Goal: Task Accomplishment & Management: Complete application form

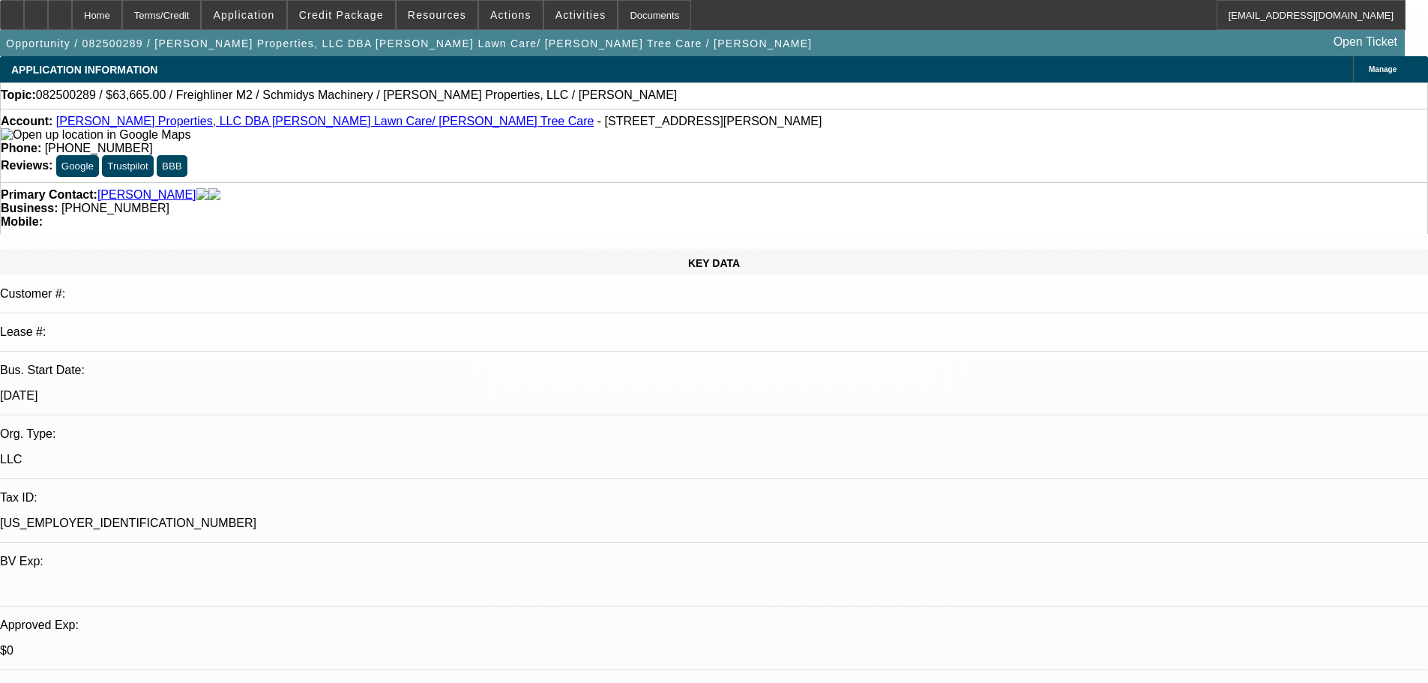
select select "0"
select select "6"
select select "0"
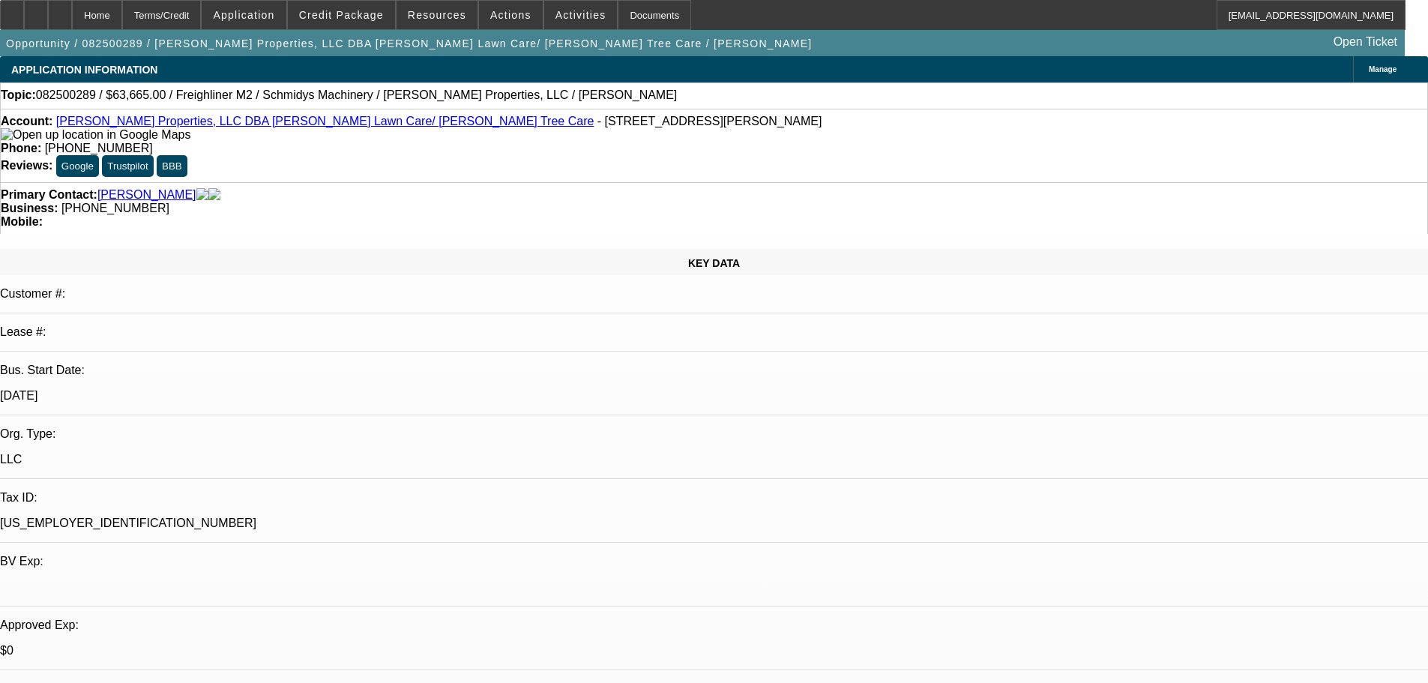
select select "0"
select select "6"
select select "0"
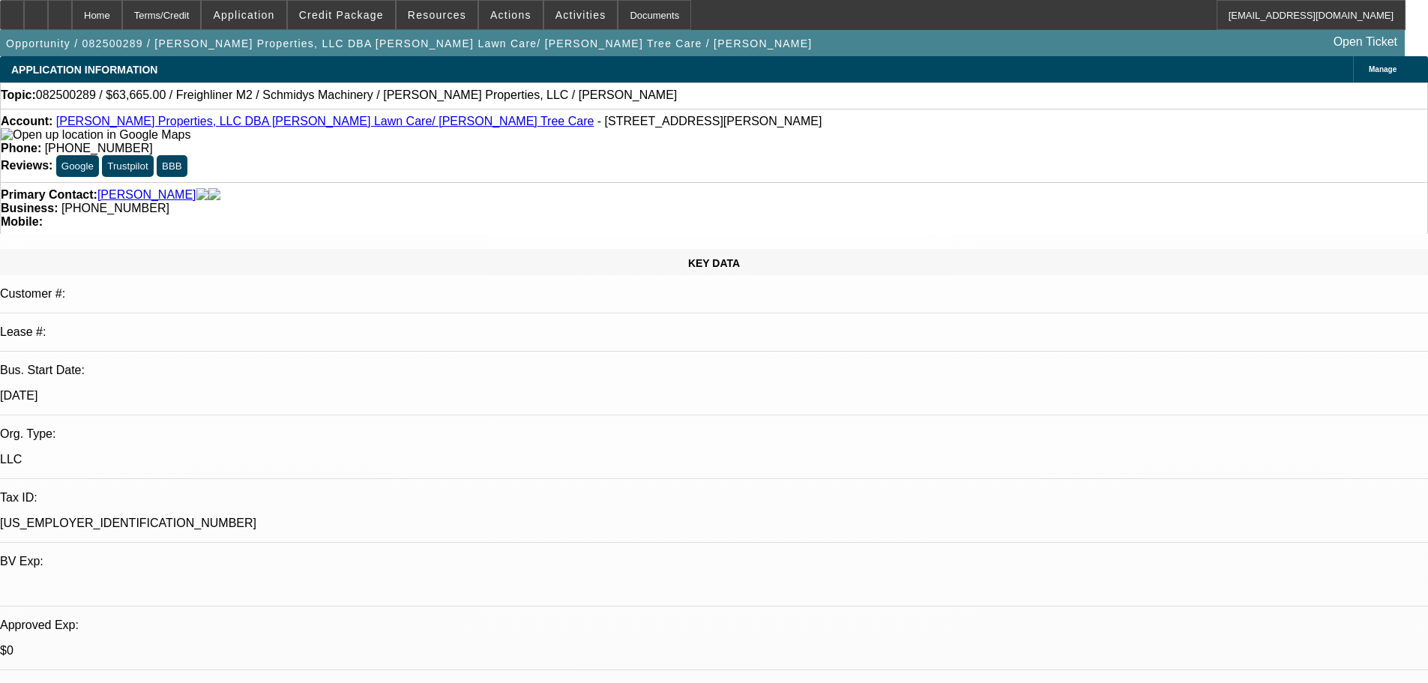
select select "0"
select select "6"
select select "0"
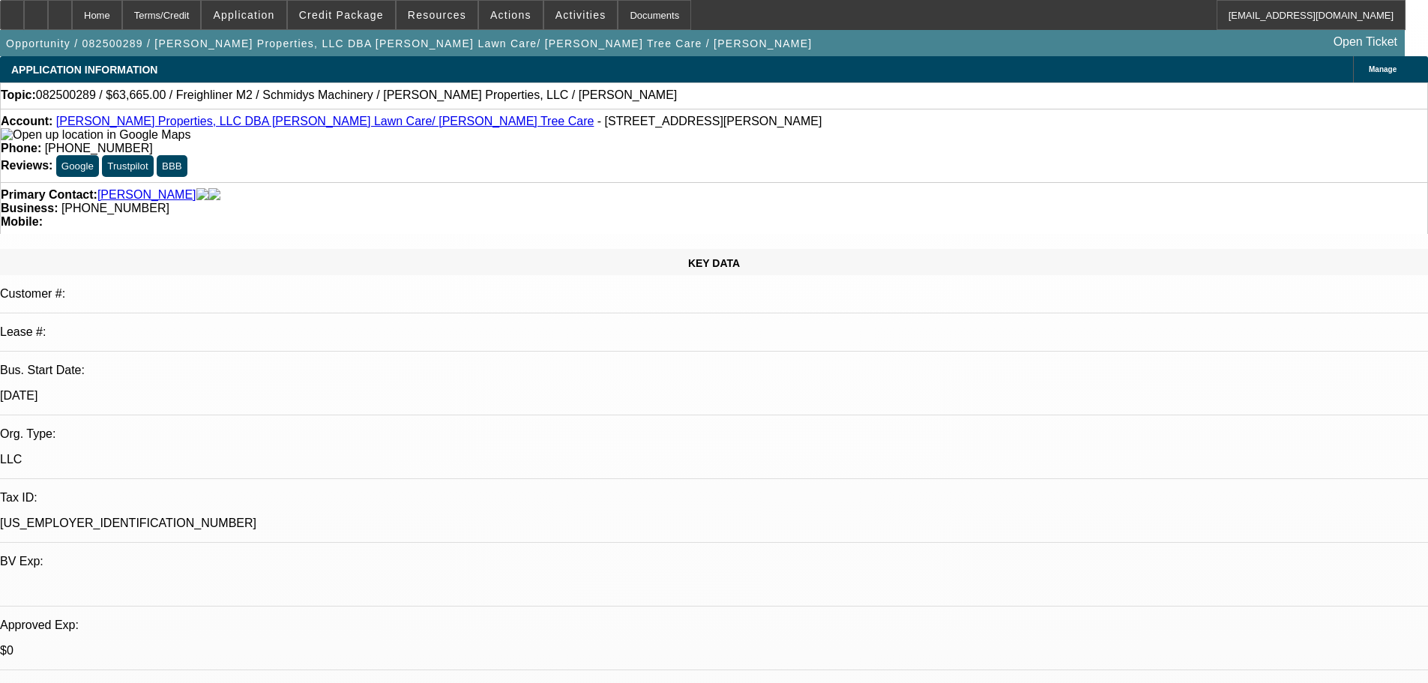
select select "6"
click at [439, 15] on span "Resources" at bounding box center [437, 15] width 58 height 12
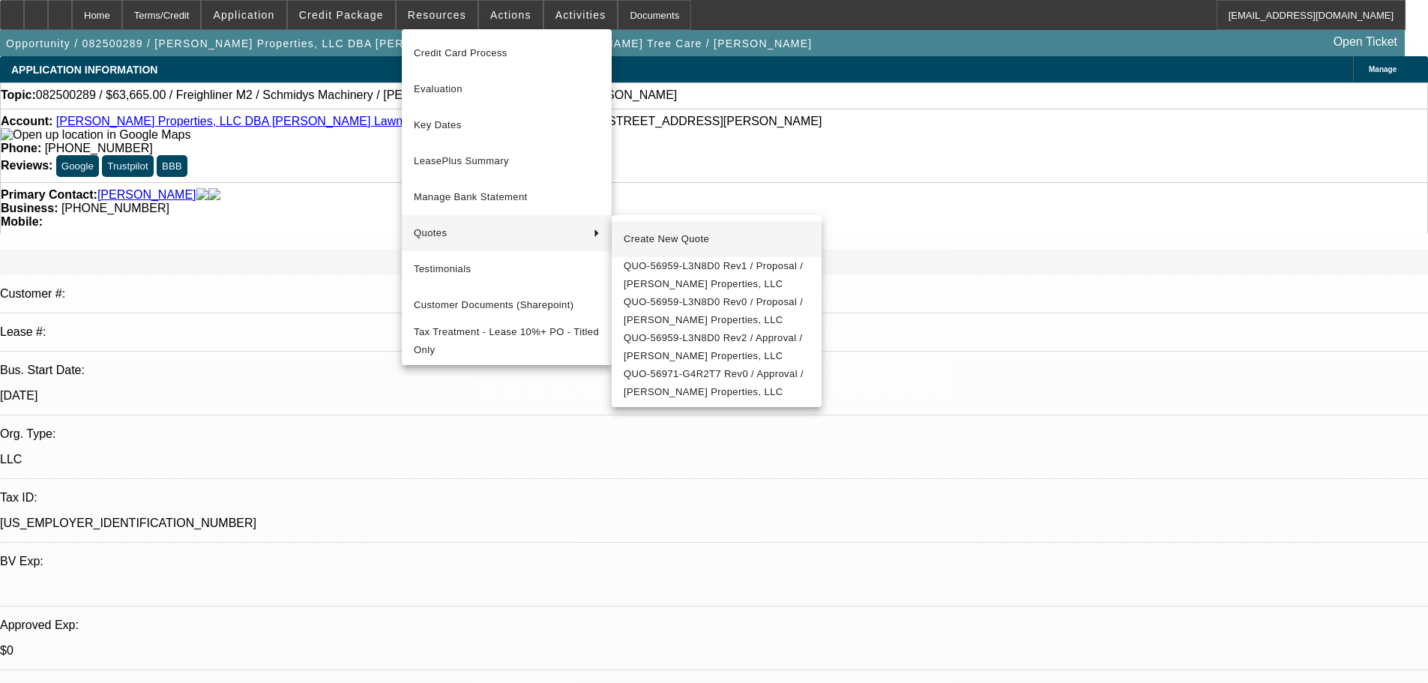
click at [658, 232] on span "Create New Quote" at bounding box center [717, 239] width 186 height 18
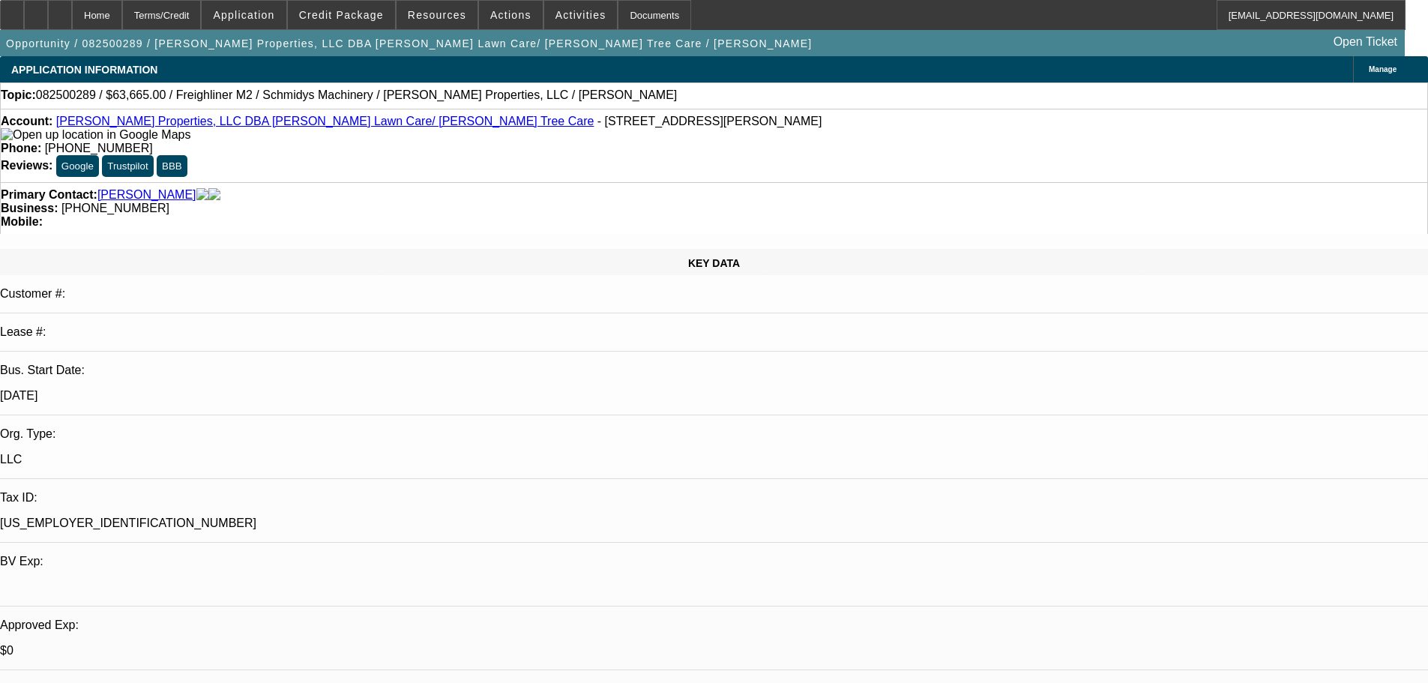
select select "0"
select select "6"
select select "0"
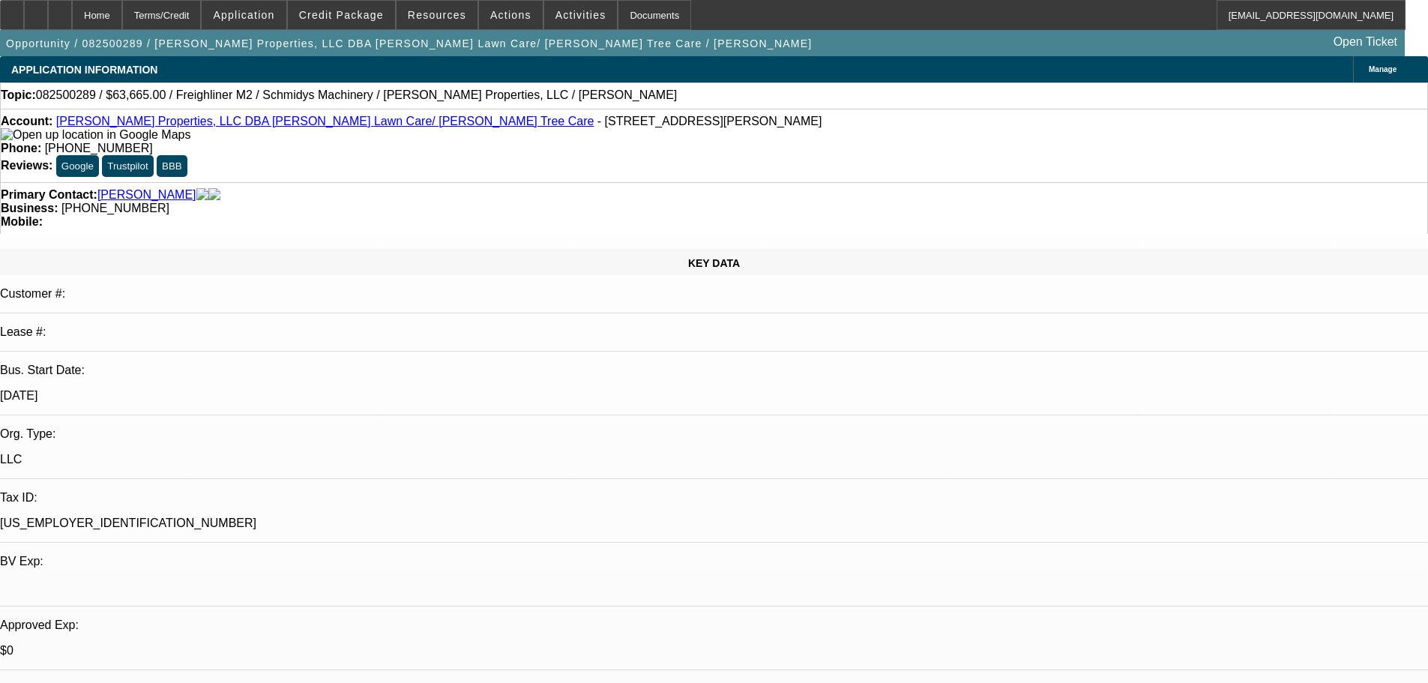
select select "0"
select select "6"
select select "0"
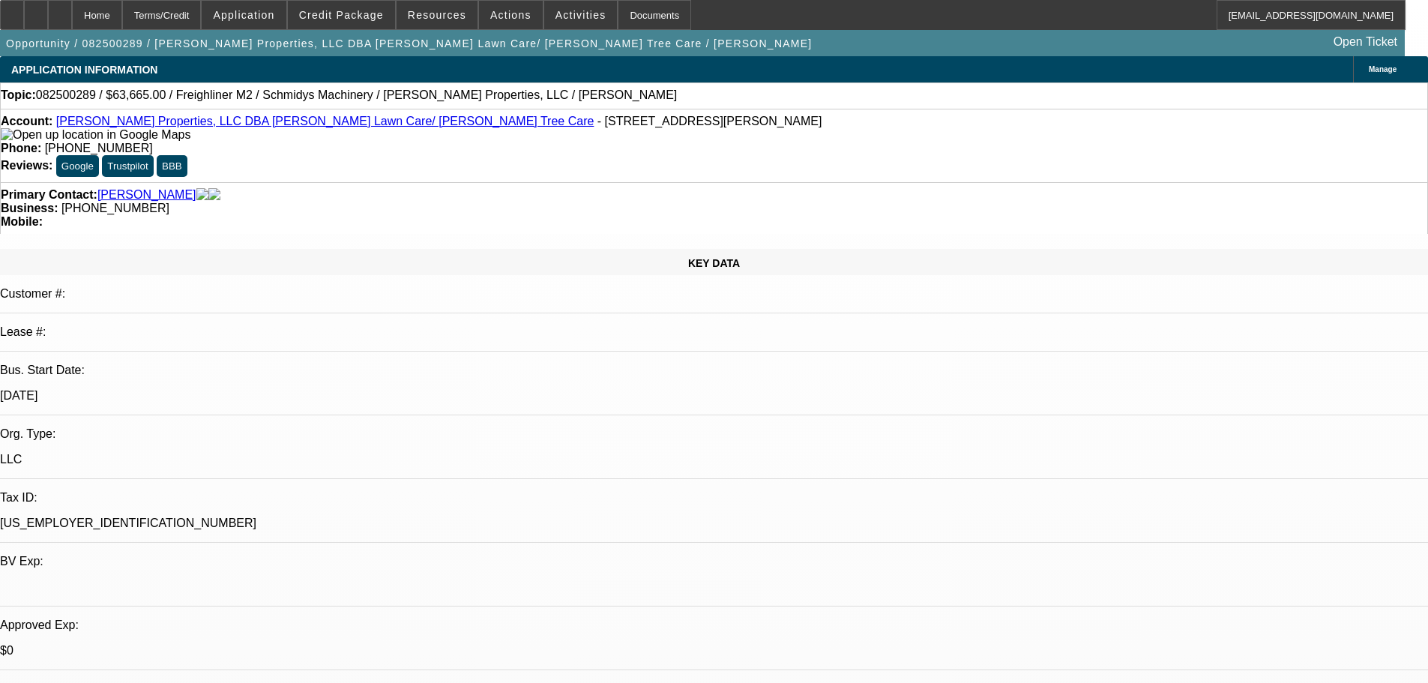
select select "0"
select select "6"
select select "0"
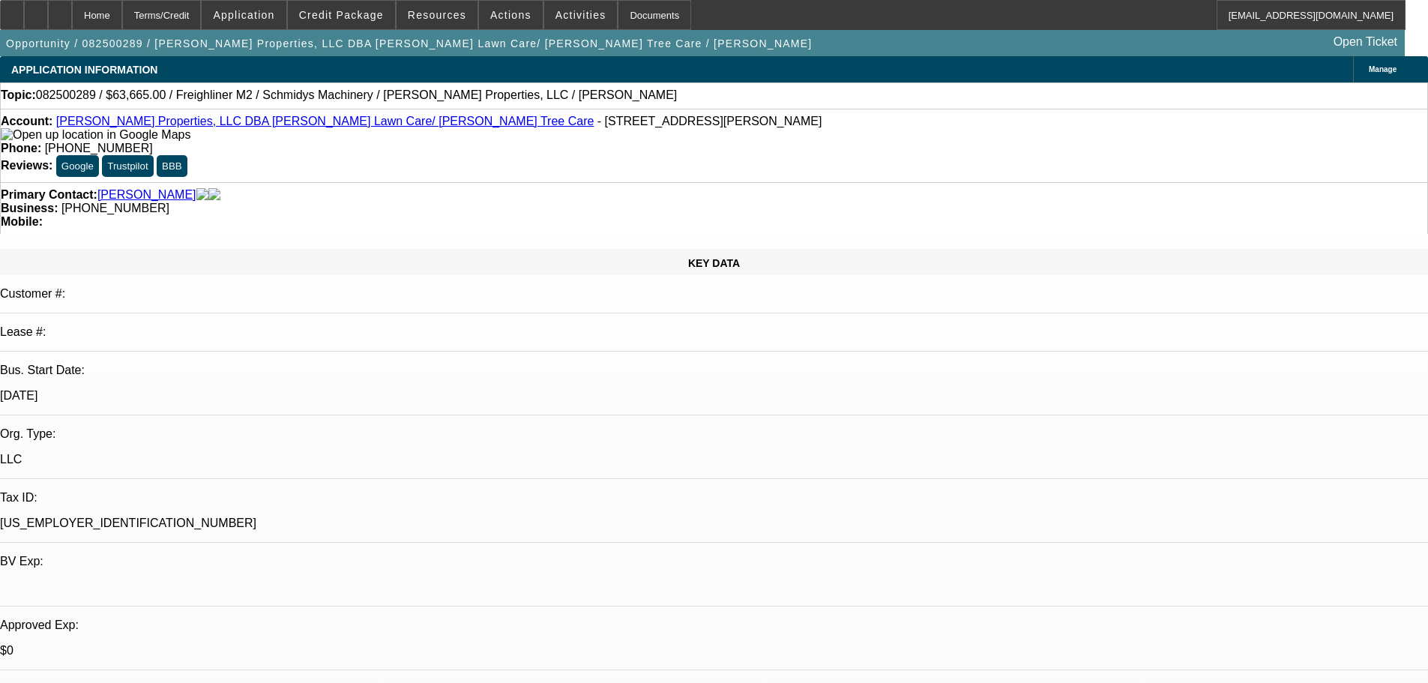
select select "6"
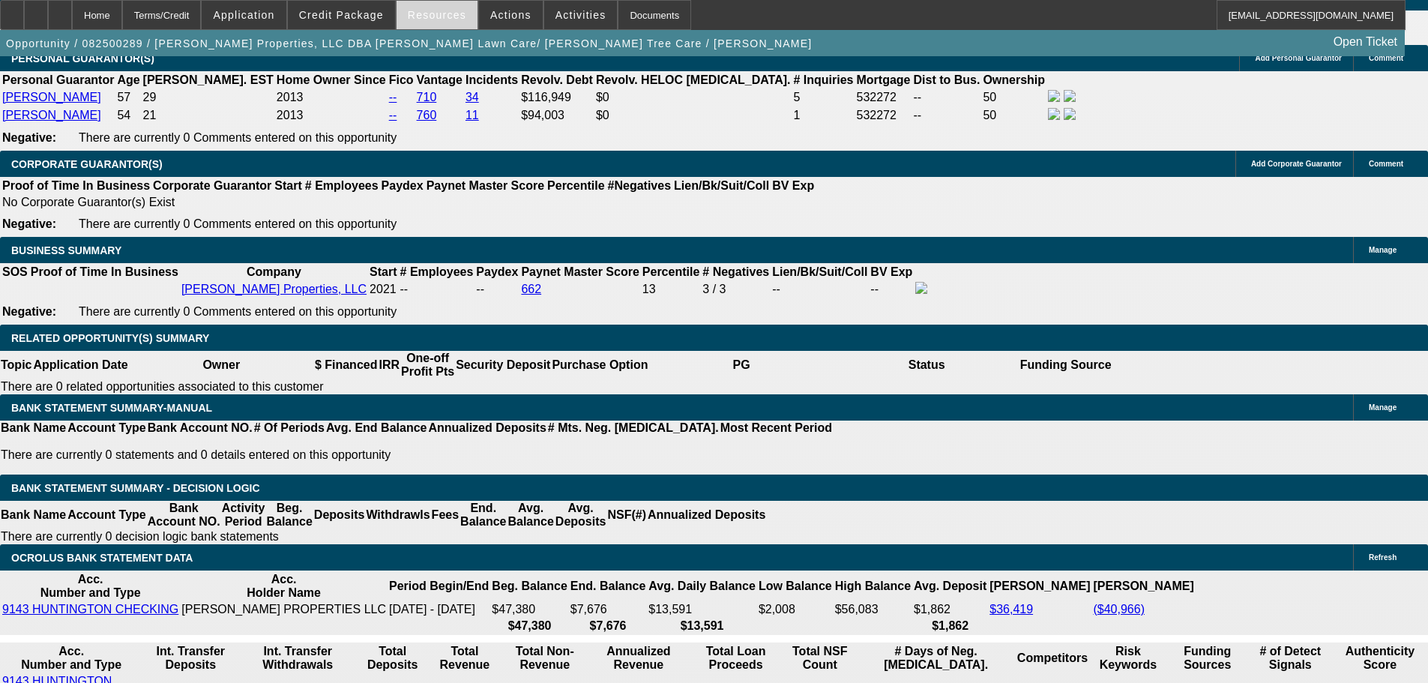
scroll to position [2249, 0]
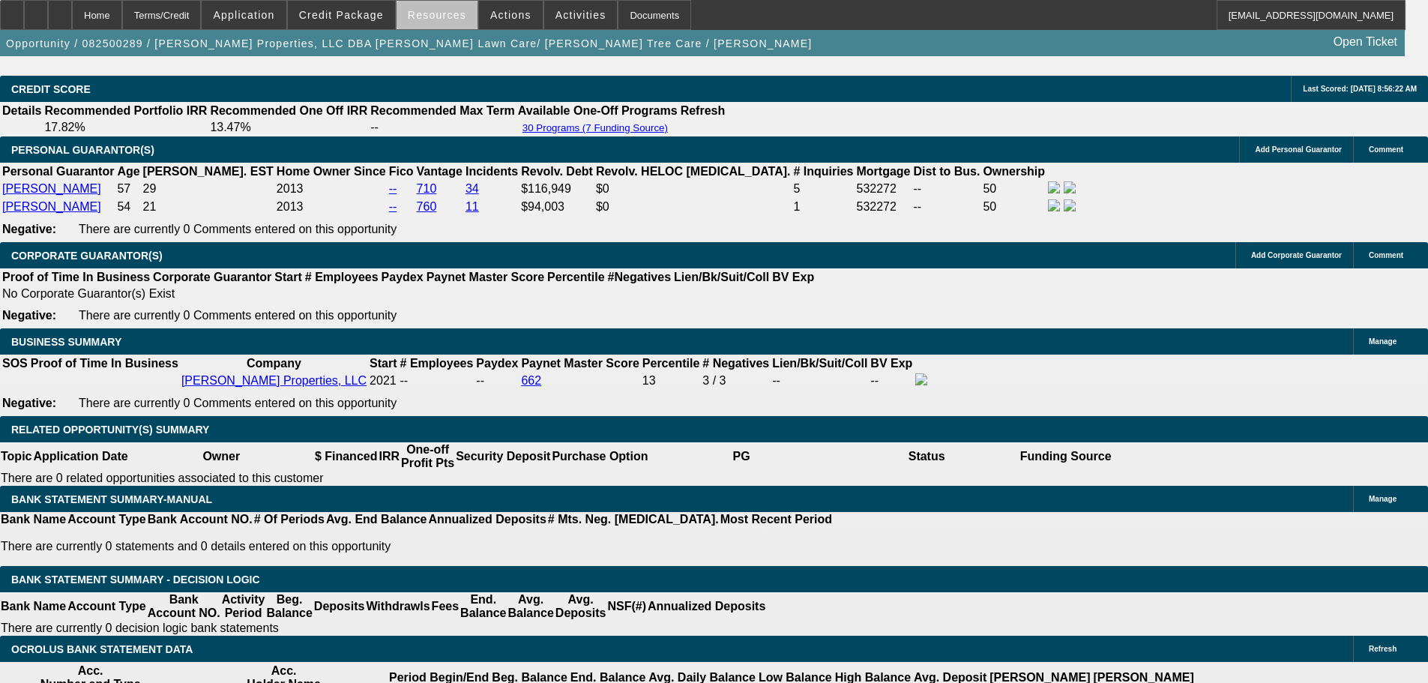
click at [454, 26] on span at bounding box center [437, 15] width 81 height 36
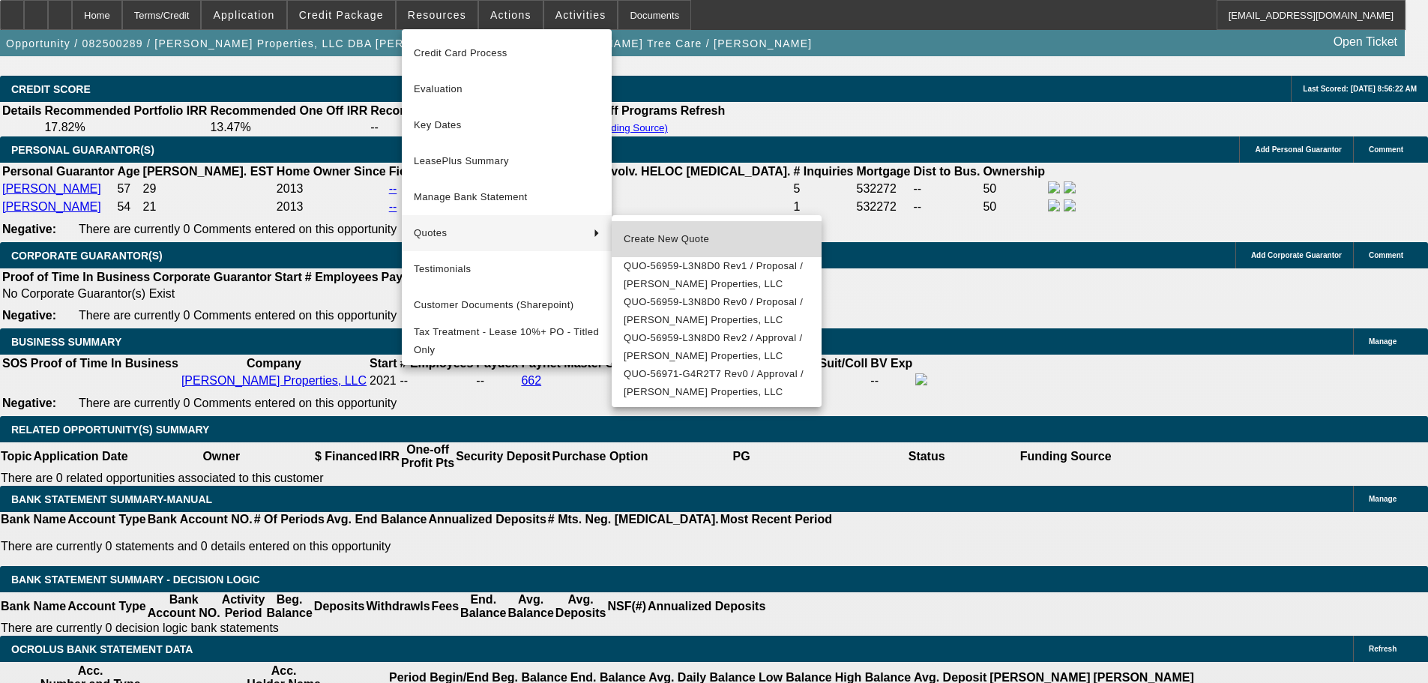
click at [691, 235] on span "Create New Quote" at bounding box center [717, 239] width 186 height 18
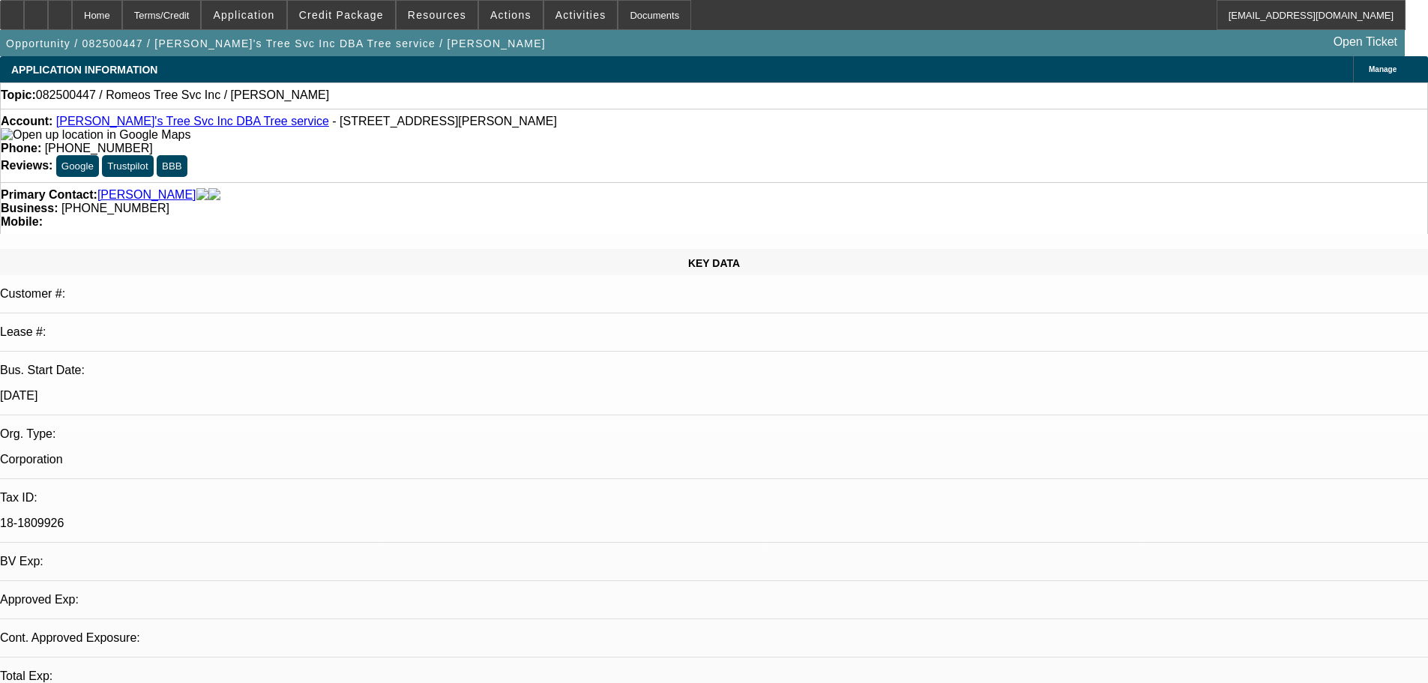
select select "0"
select select "2"
select select "0.1"
select select "4"
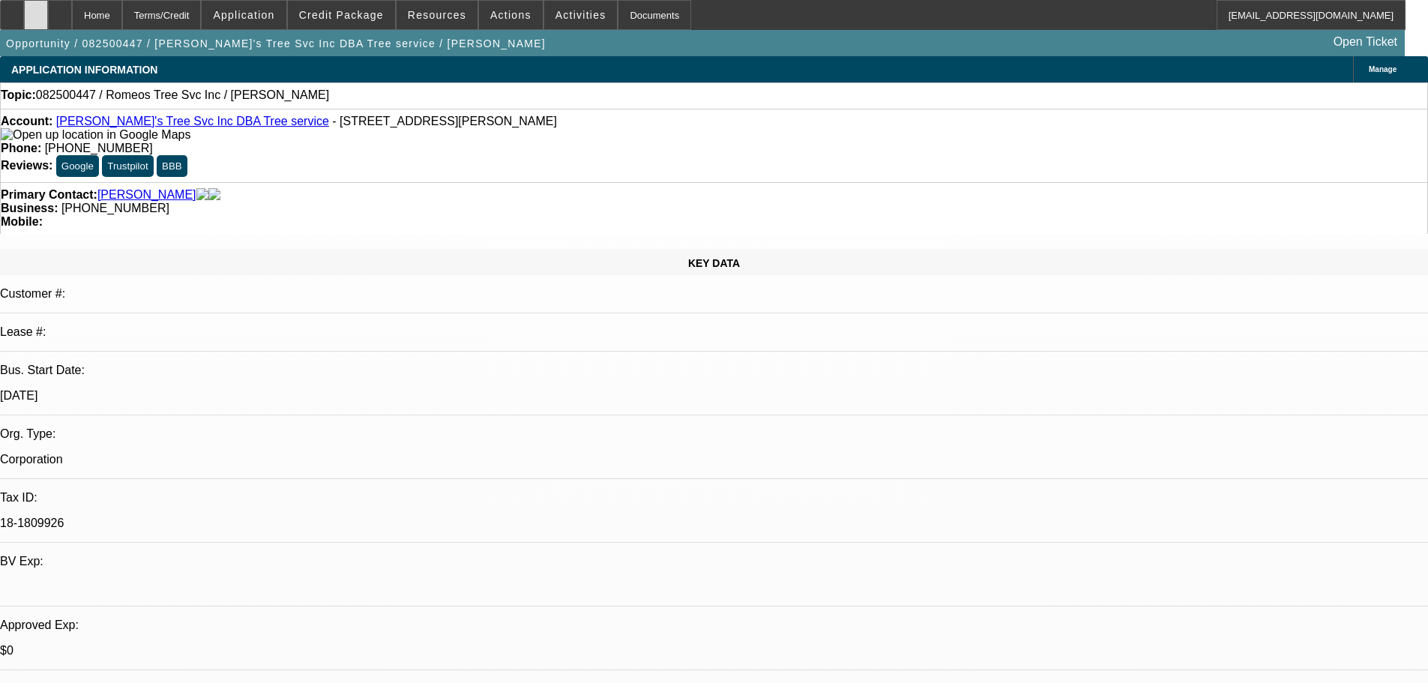
click at [48, 20] on div at bounding box center [36, 15] width 24 height 30
click at [522, 19] on span at bounding box center [511, 15] width 64 height 36
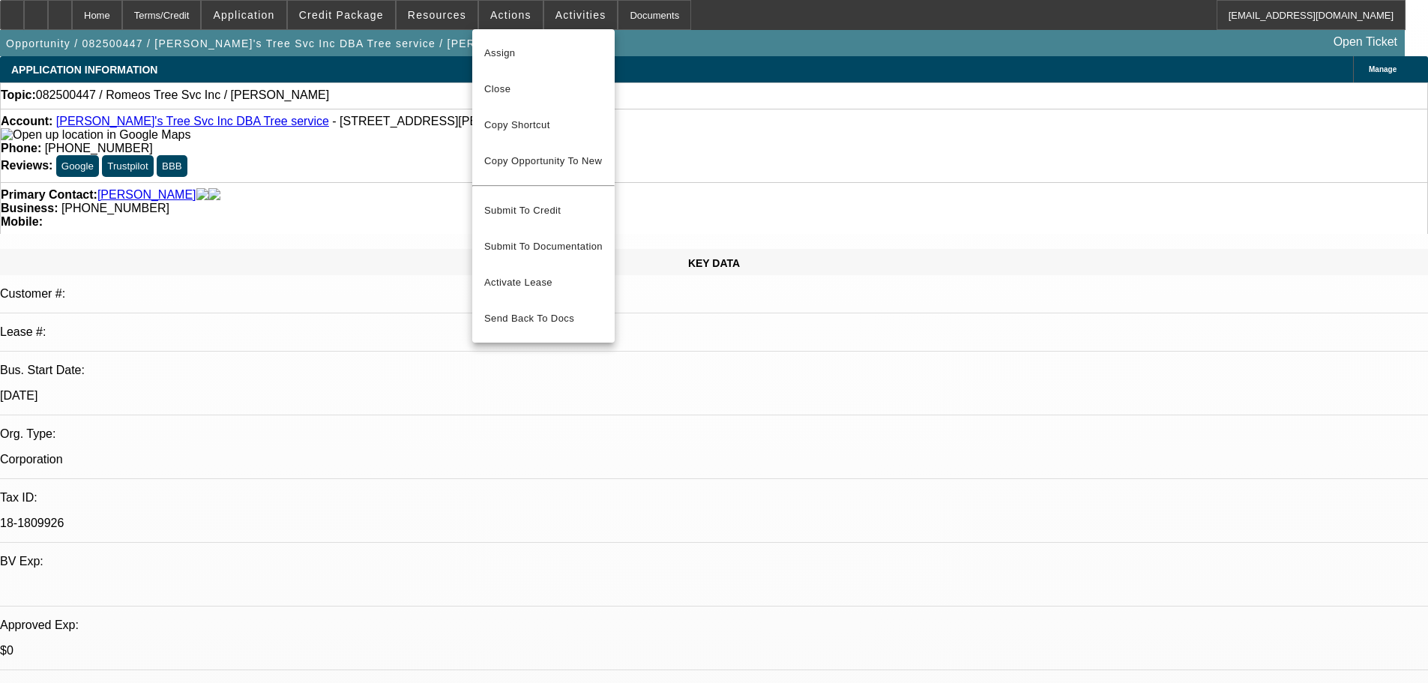
click at [433, 16] on div at bounding box center [714, 341] width 1428 height 683
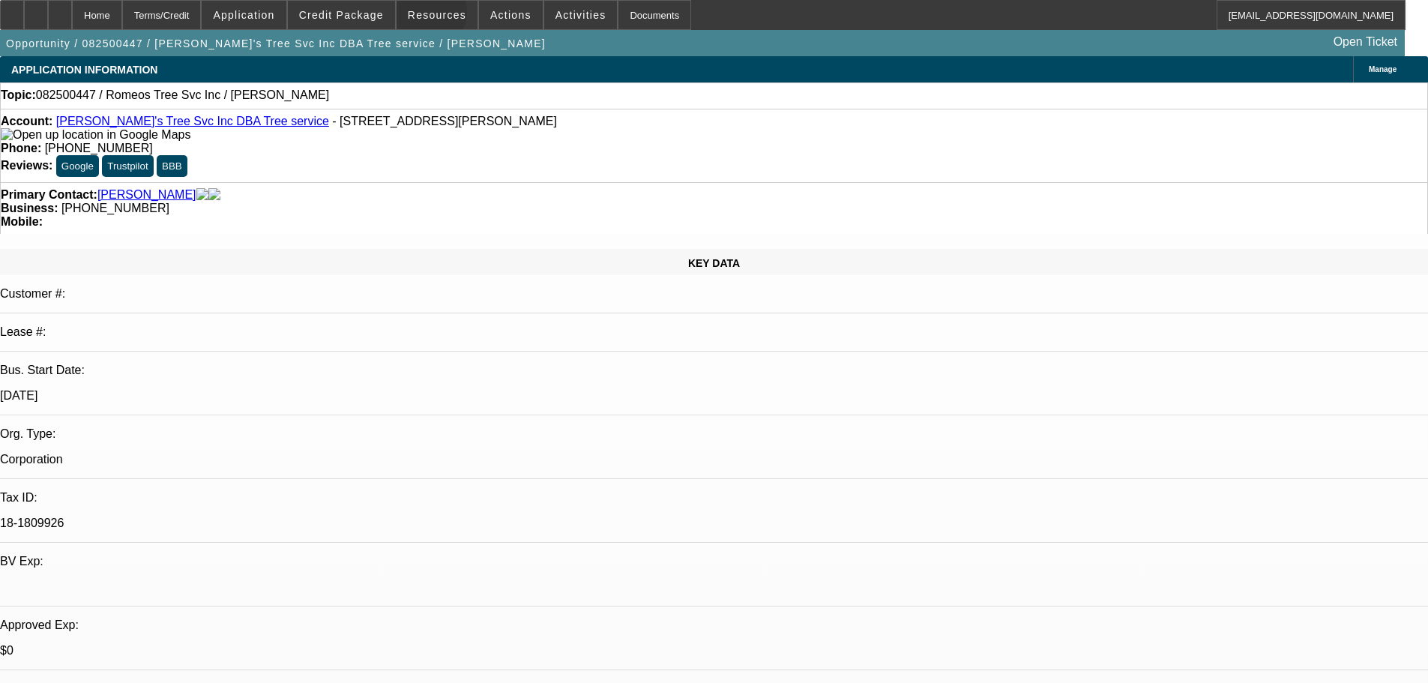
click at [432, 16] on span "Resources" at bounding box center [437, 15] width 58 height 12
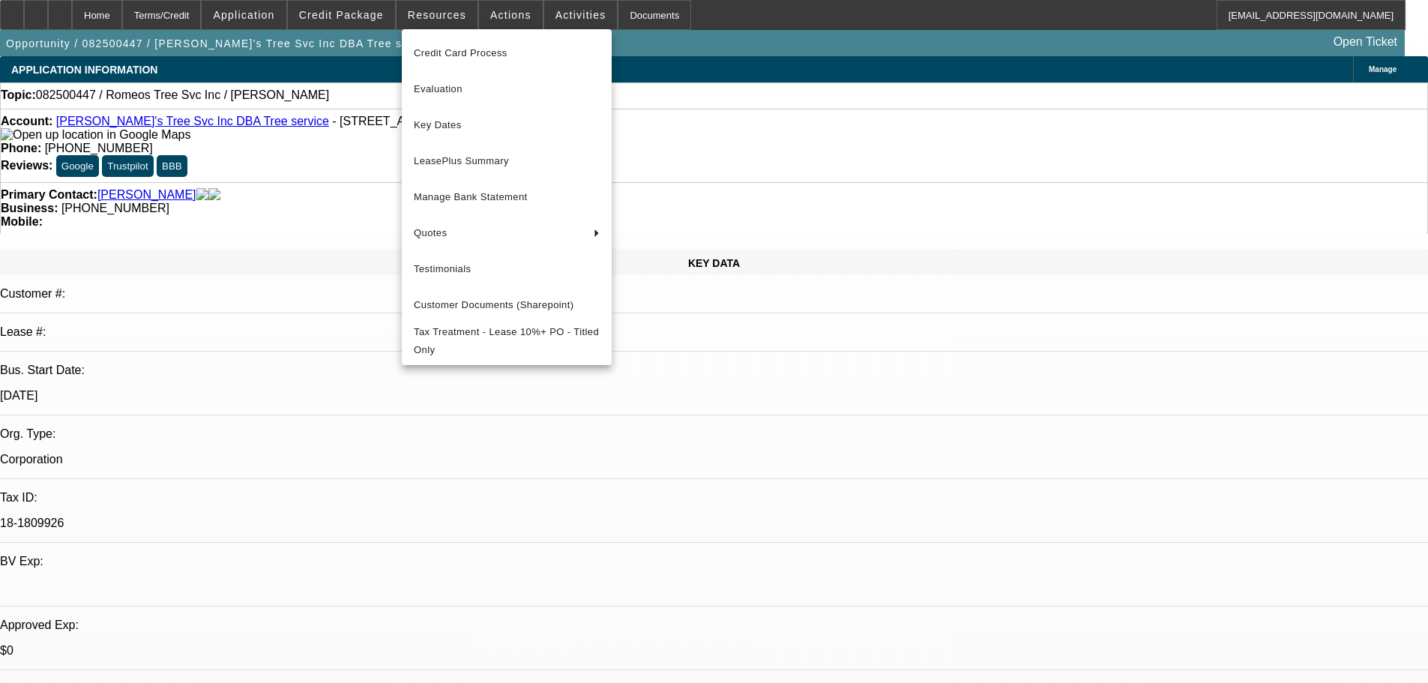
click at [560, 14] on div at bounding box center [714, 341] width 1428 height 683
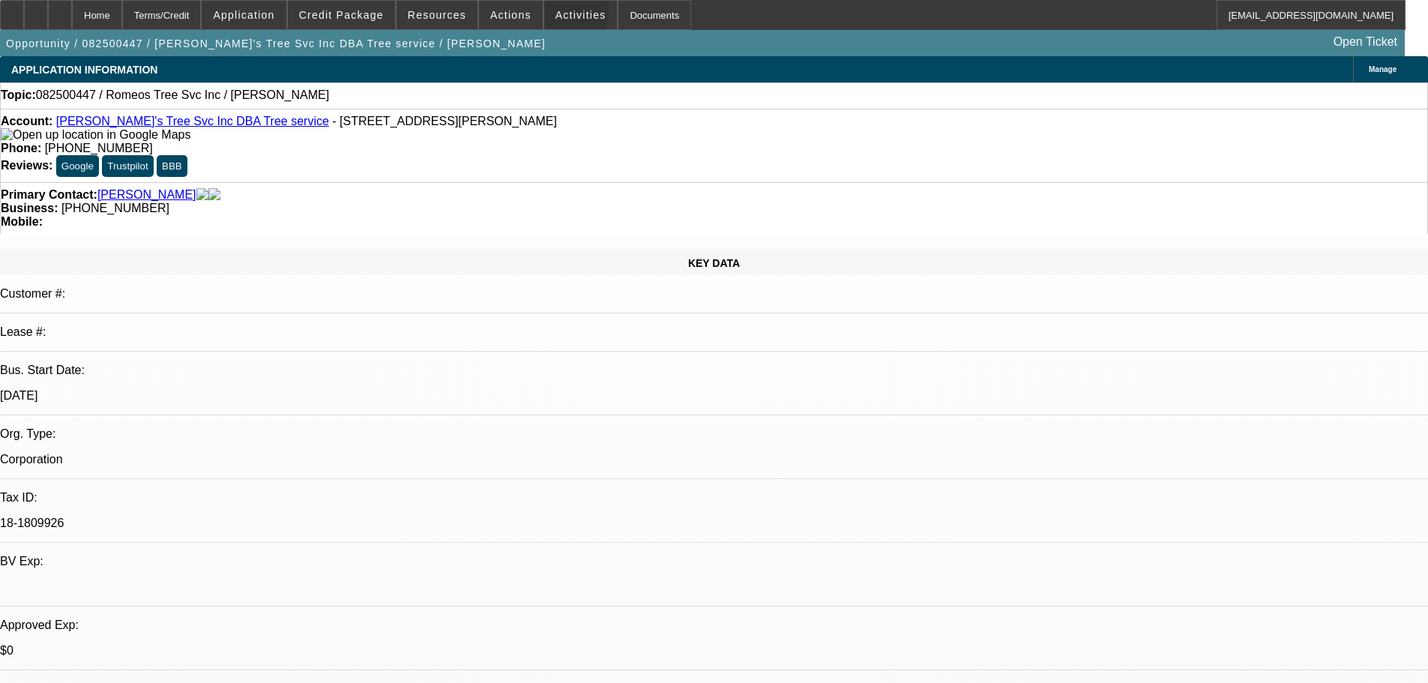
click at [560, 14] on span "Activities" at bounding box center [581, 15] width 51 height 12
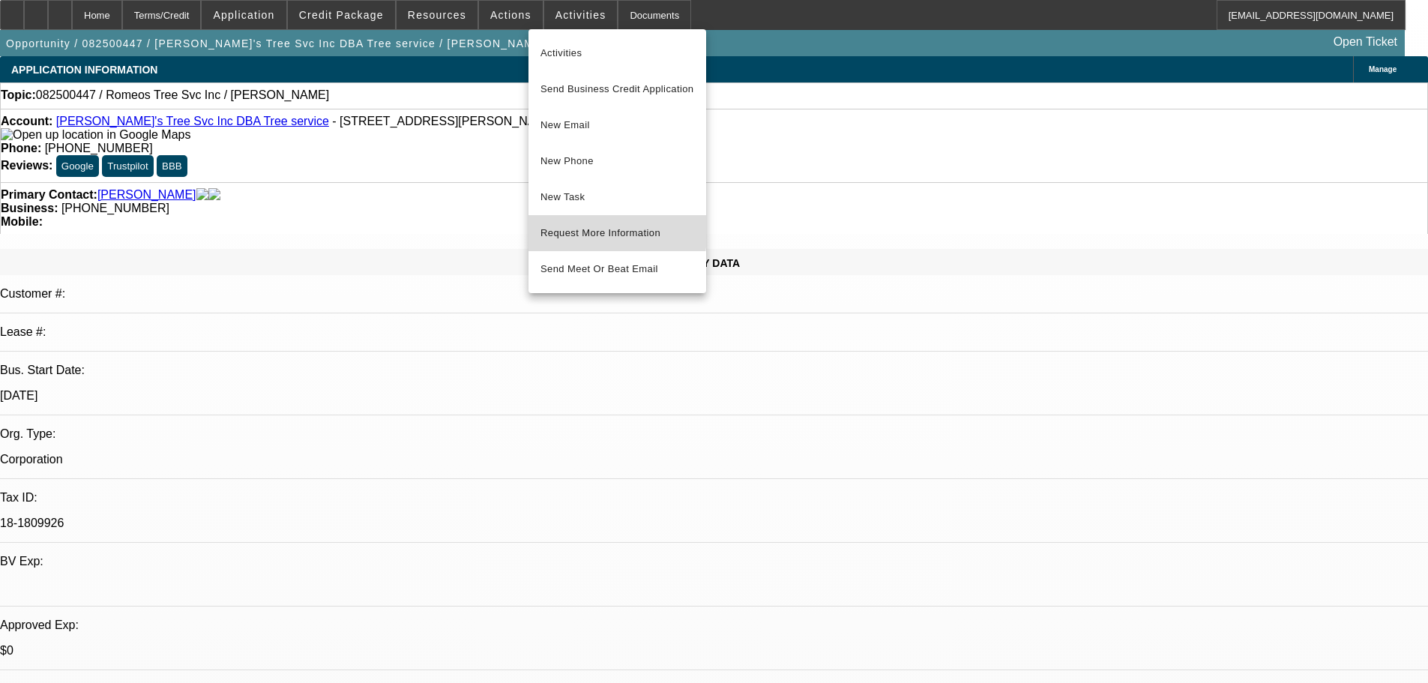
click at [592, 229] on span "Request More Information" at bounding box center [618, 233] width 154 height 18
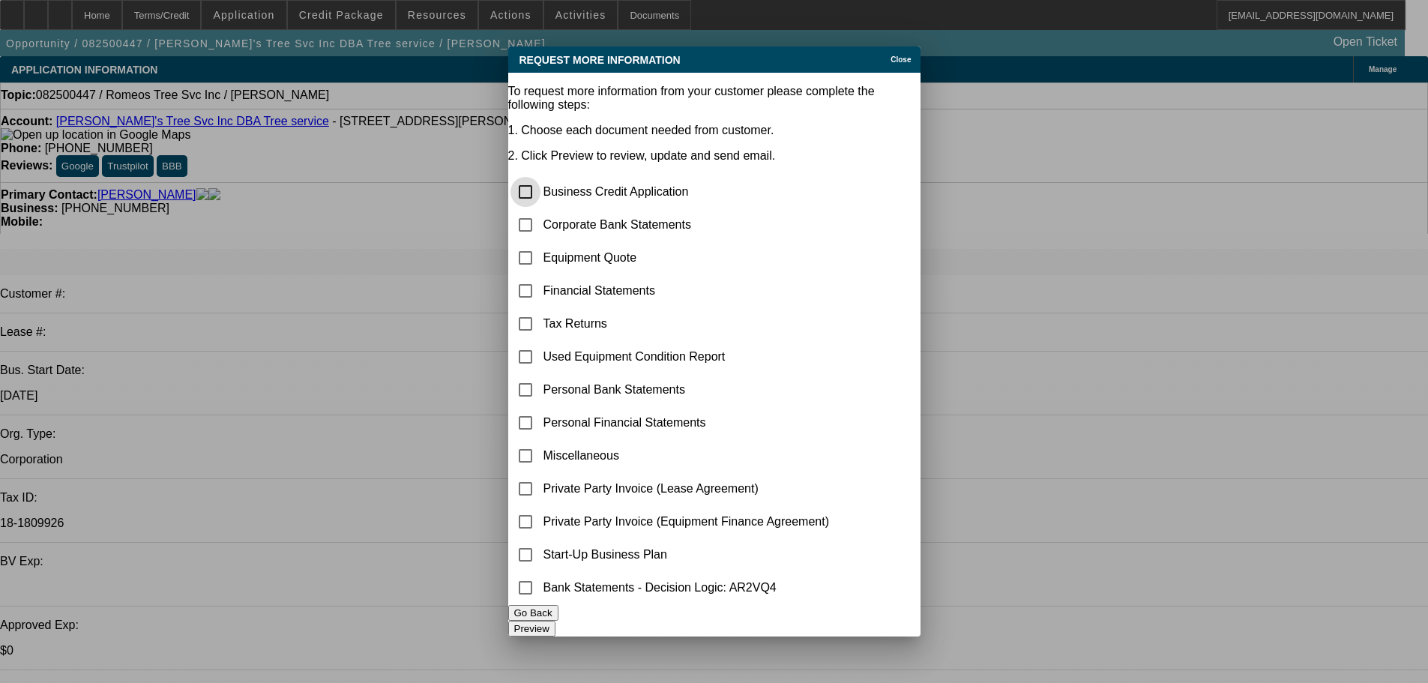
click at [541, 177] on input "checkbox" at bounding box center [526, 192] width 30 height 30
checkbox input "true"
click at [541, 210] on input "checkbox" at bounding box center [526, 225] width 30 height 30
checkbox input "true"
click at [556, 625] on button "Preview" at bounding box center [531, 629] width 47 height 16
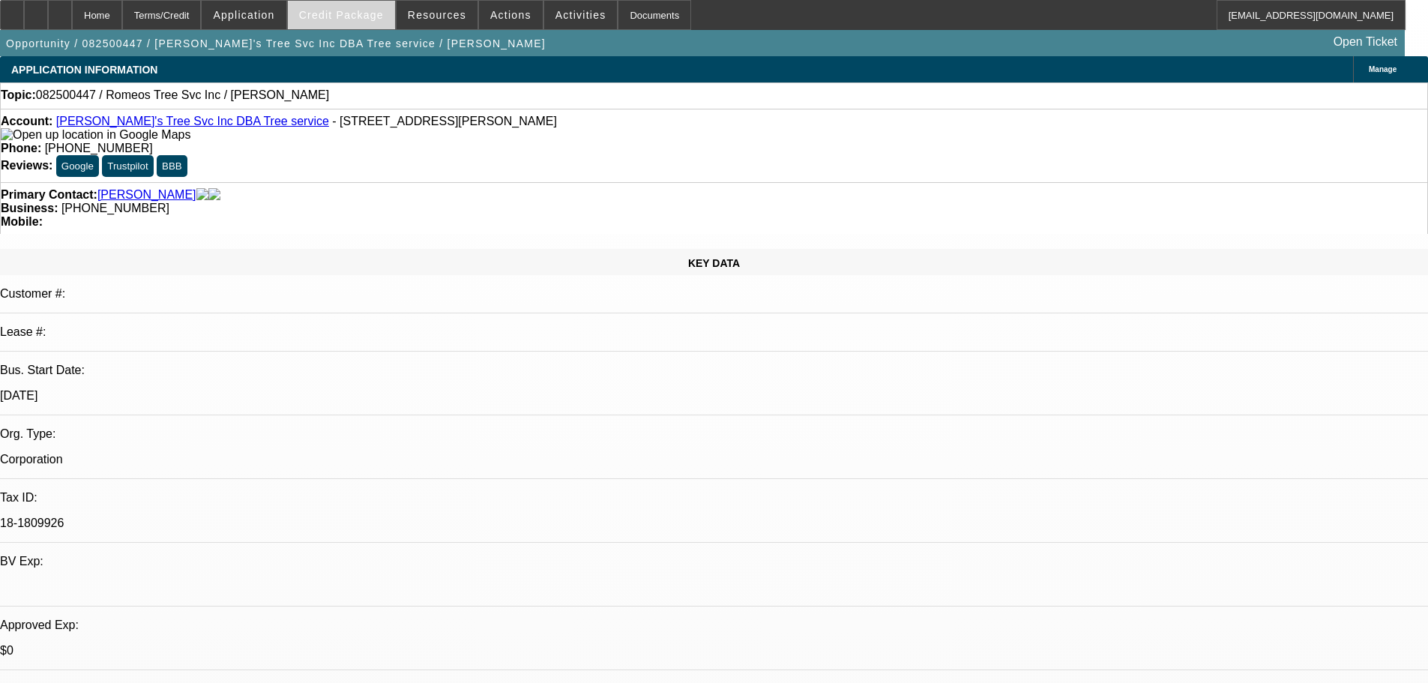
click at [362, 16] on span "Credit Package" at bounding box center [341, 15] width 85 height 12
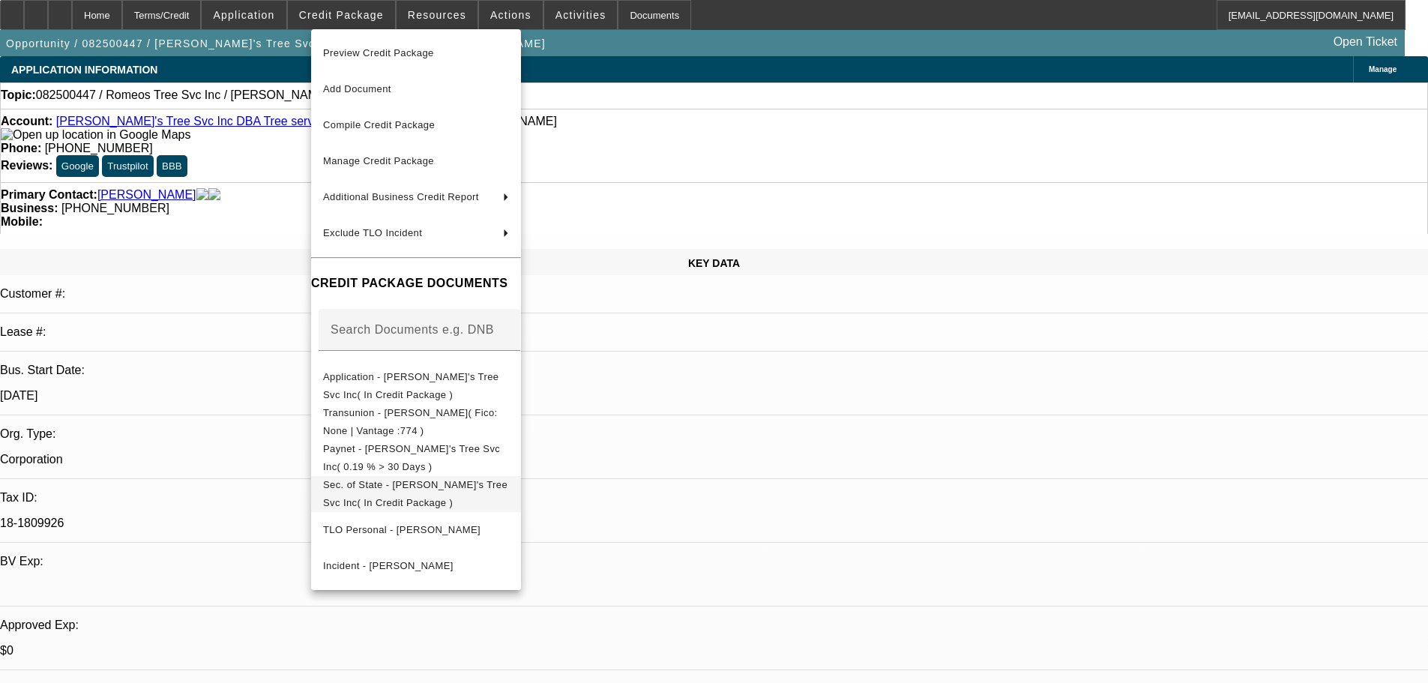
click at [460, 491] on span "Sec. of State - [PERSON_NAME]'s Tree Svc Inc( In Credit Package )" at bounding box center [415, 493] width 184 height 29
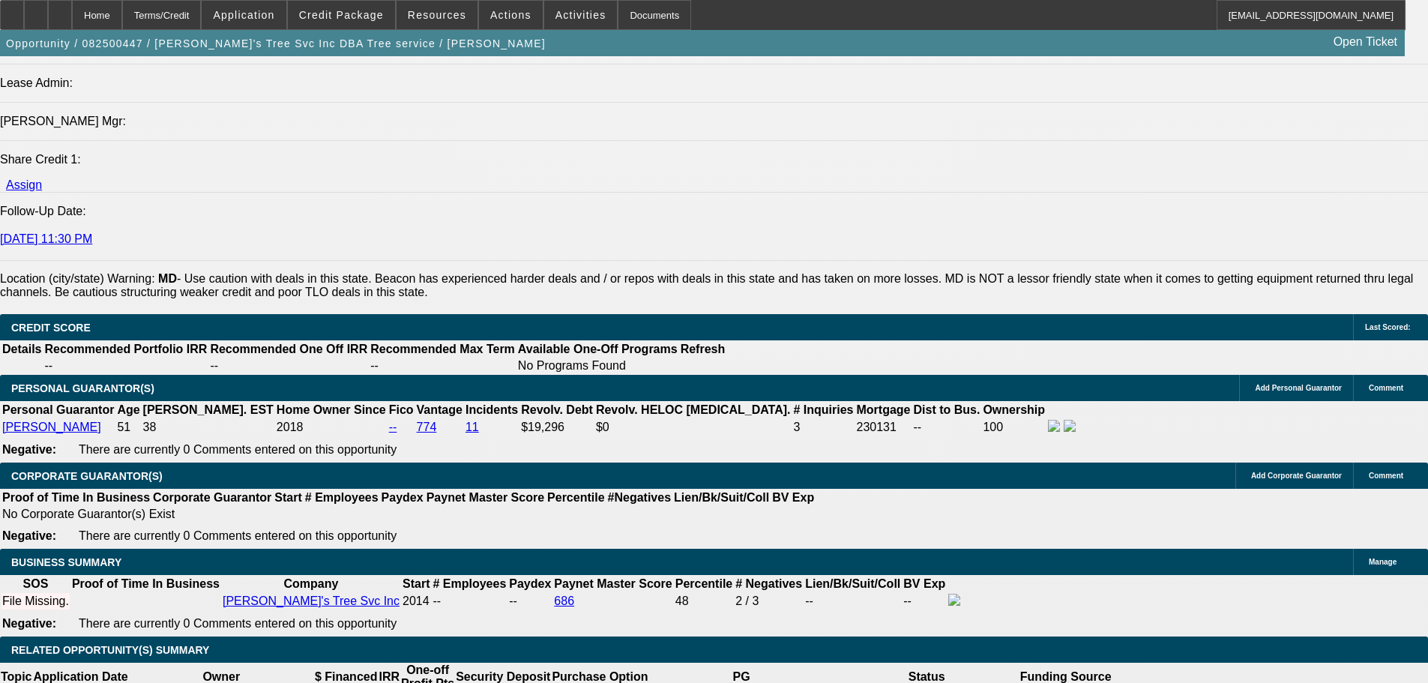
scroll to position [1949, 0]
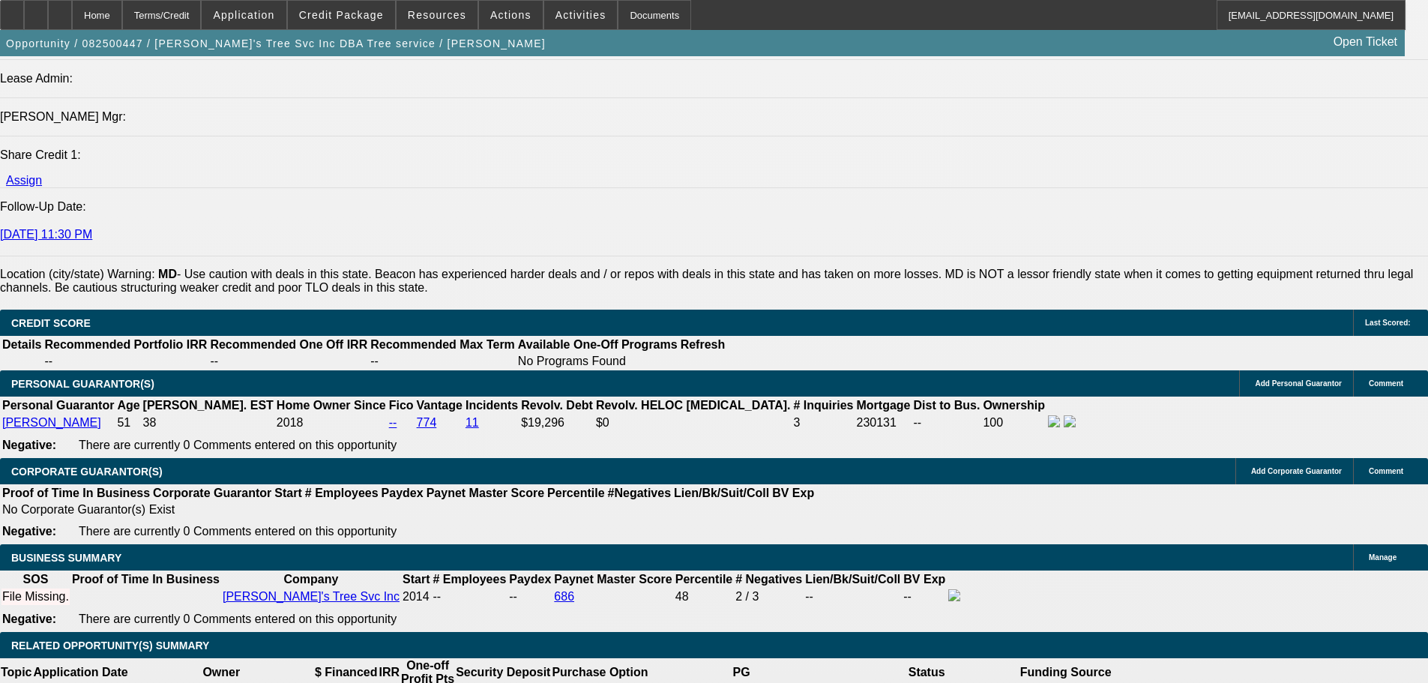
type input "$0.00"
type input "UNKNOWN"
drag, startPoint x: 296, startPoint y: 464, endPoint x: 370, endPoint y: 447, distance: 75.5
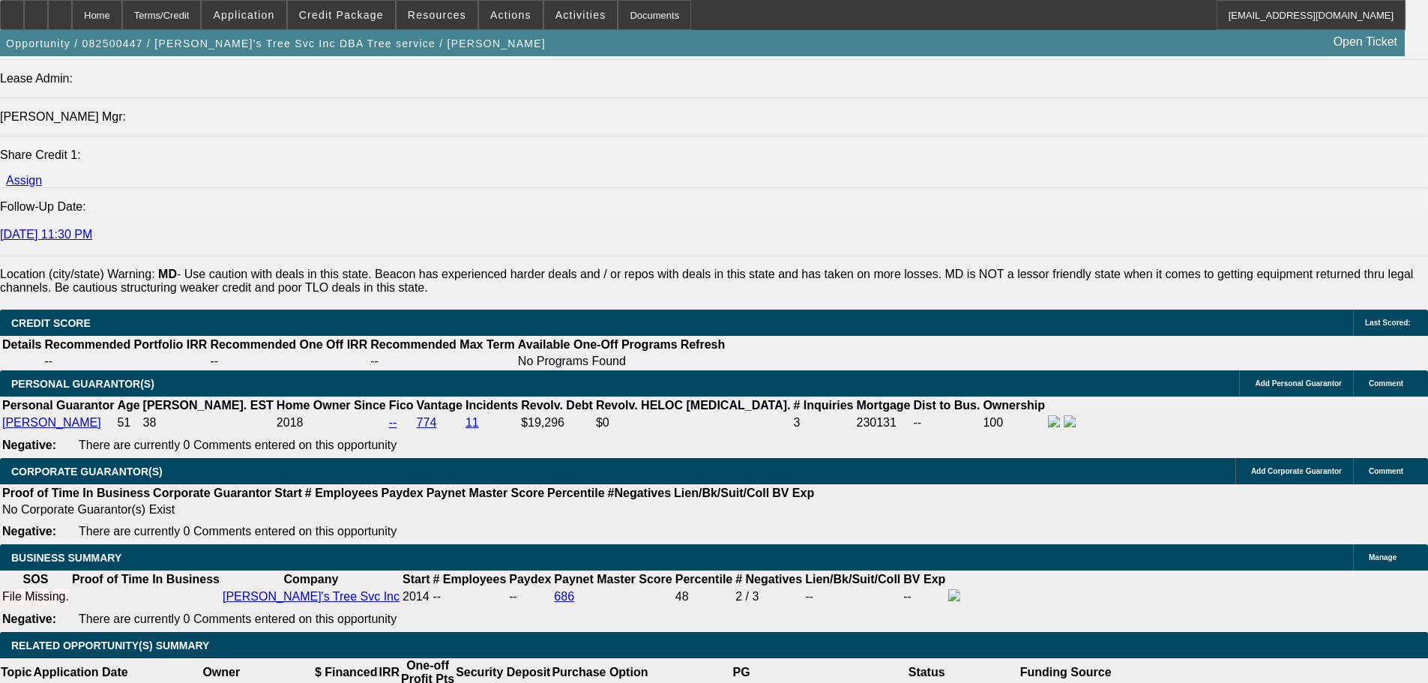
type input "60"
type input "9"
type input "$10,379.18"
type input "$5,189.59"
type input "9.9"
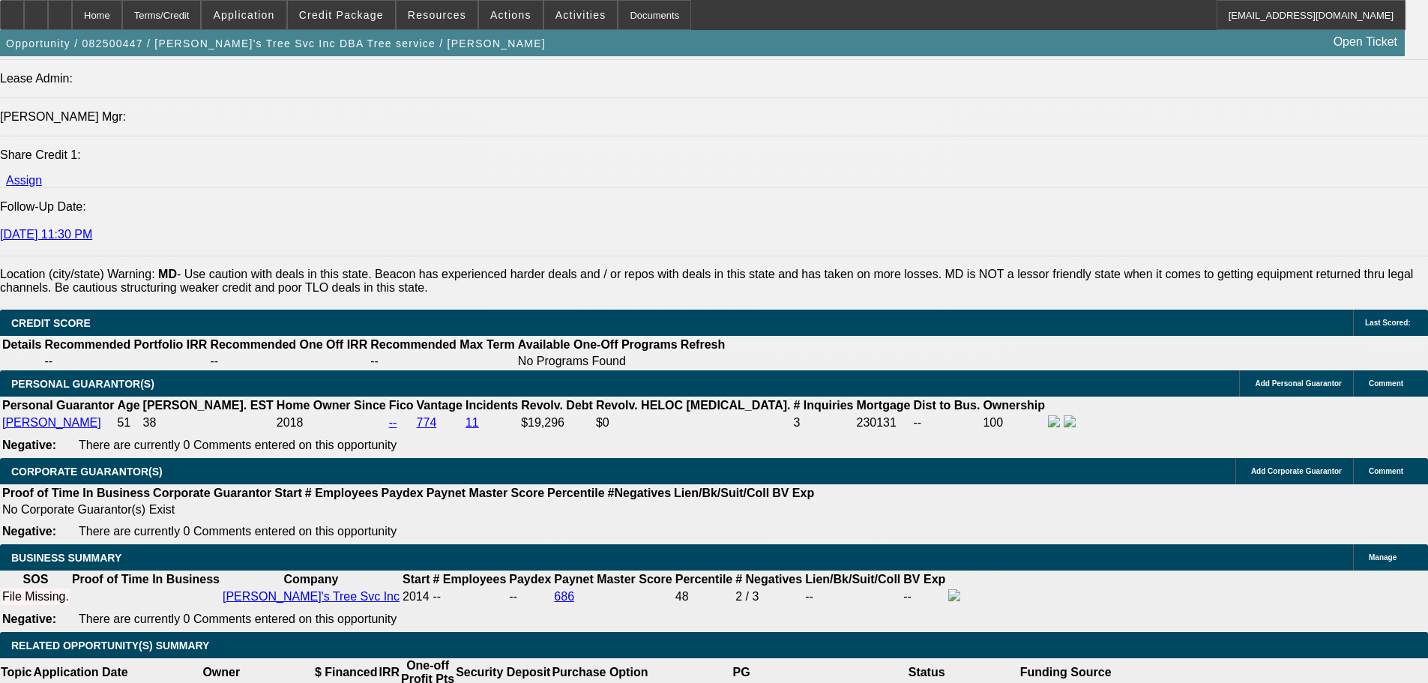
type input "$10,598.94"
type input "$5,299.47"
type input "9.9"
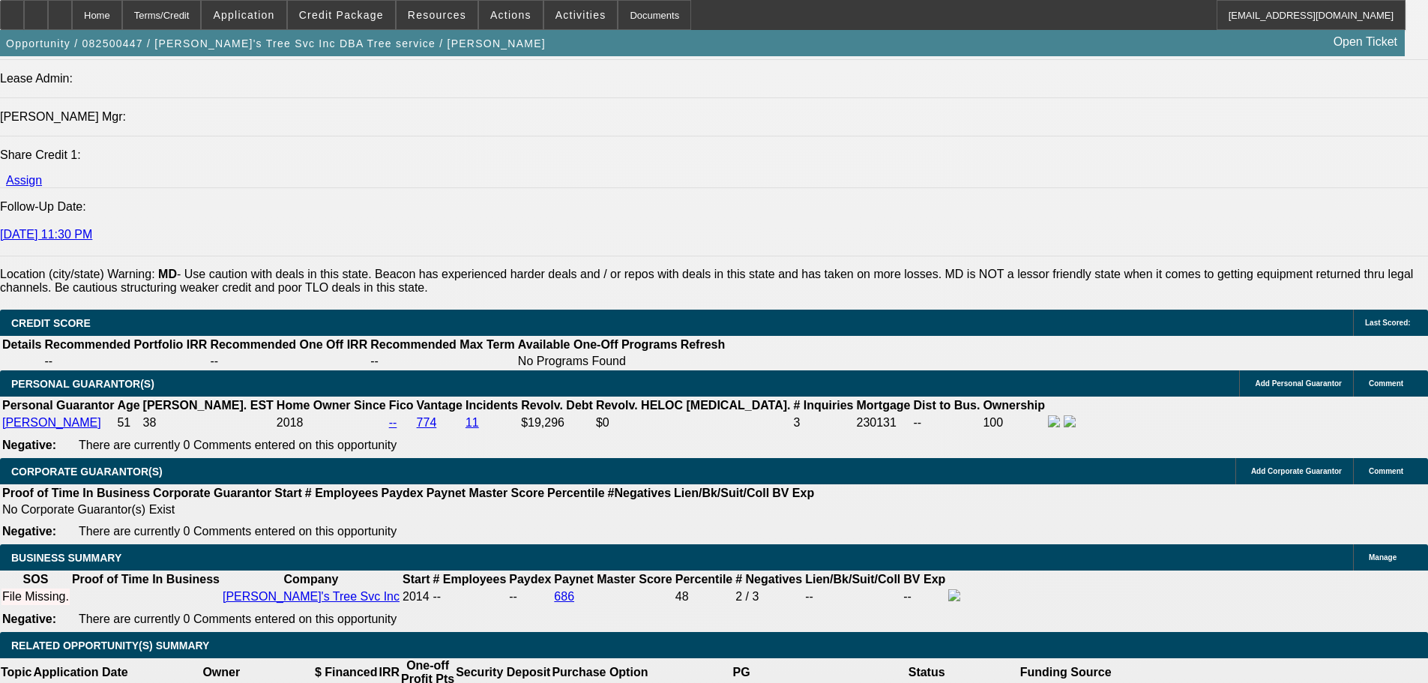
select select "0"
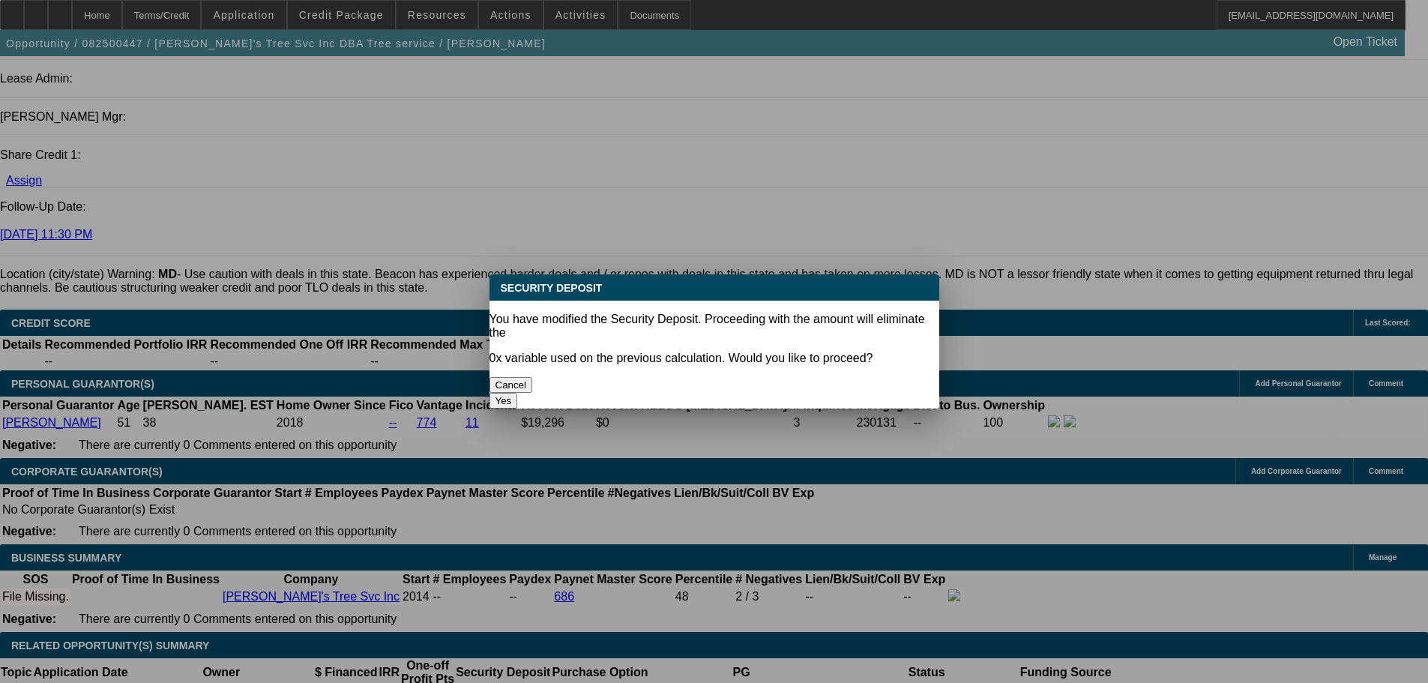
scroll to position [0, 0]
click at [524, 560] on div at bounding box center [714, 341] width 1428 height 683
click at [518, 393] on button "Yes" at bounding box center [504, 401] width 28 height 16
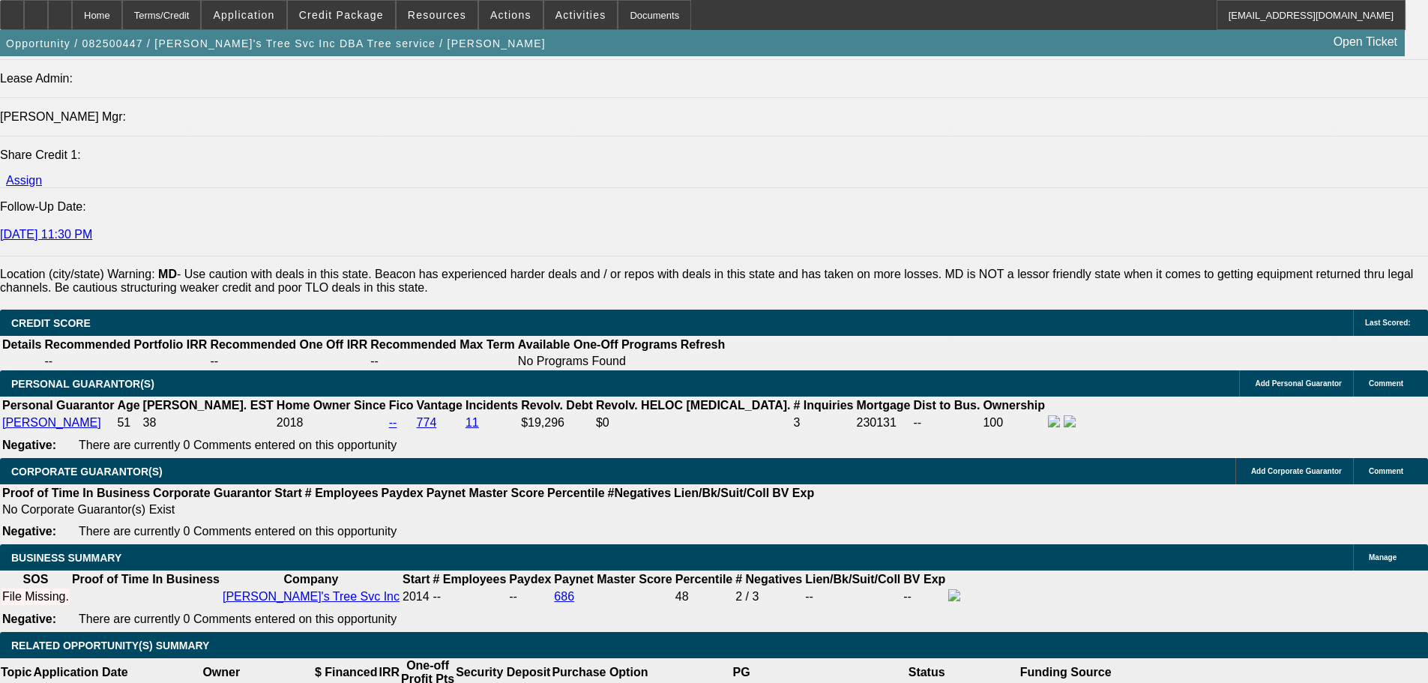
type input "$0.00"
select select "1"
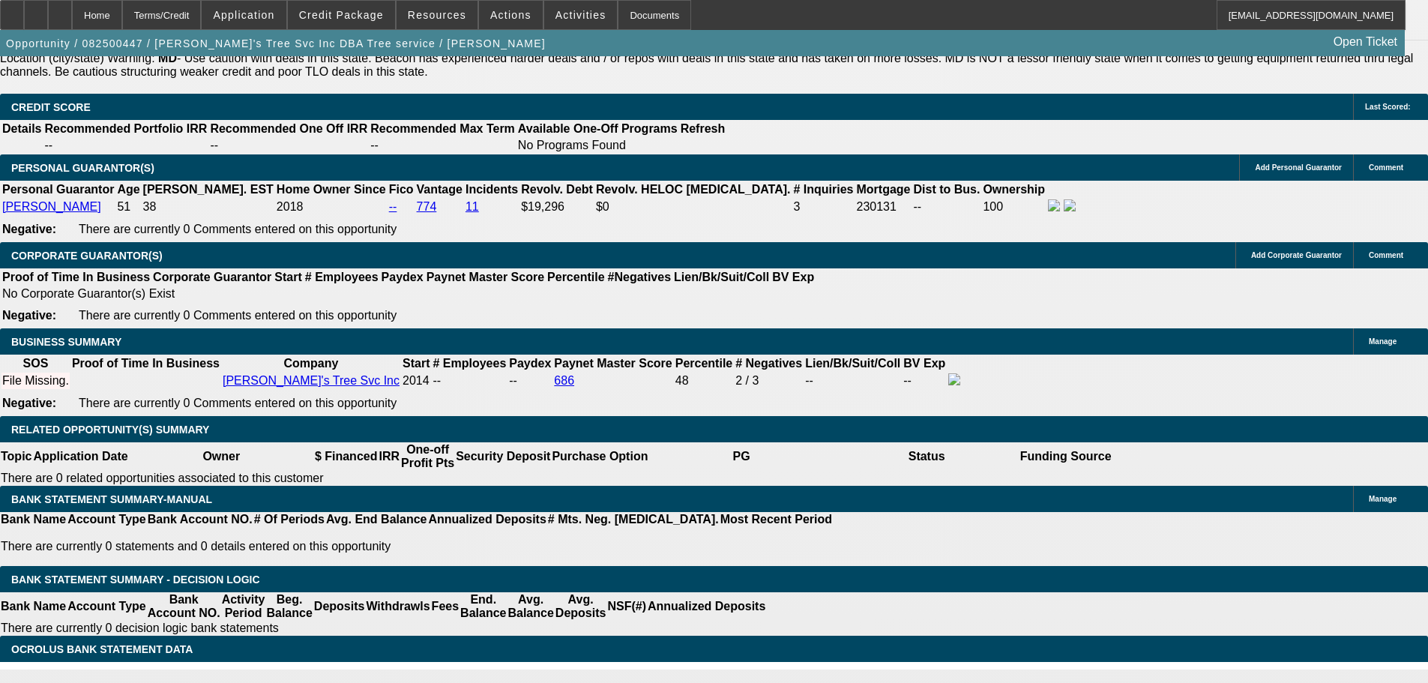
scroll to position [2174, 0]
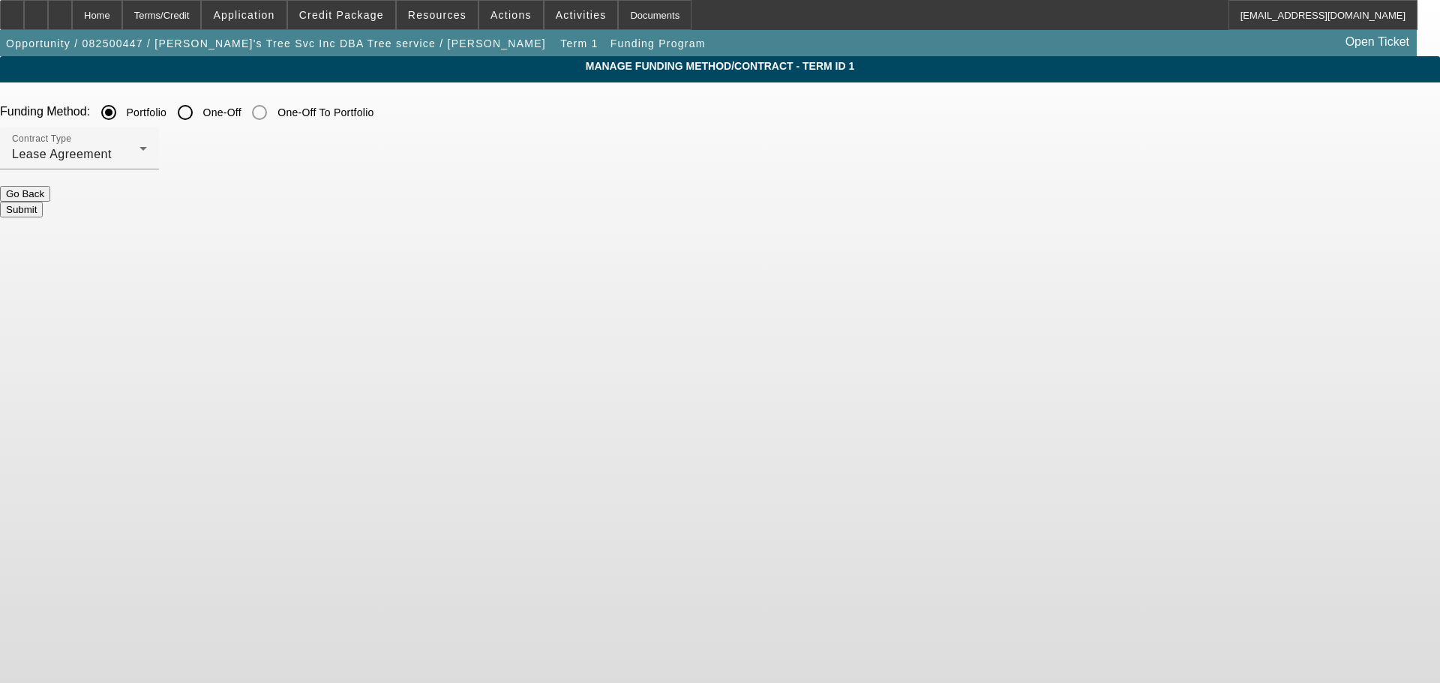
click at [200, 117] on input "One-Off" at bounding box center [185, 112] width 30 height 30
radio input "true"
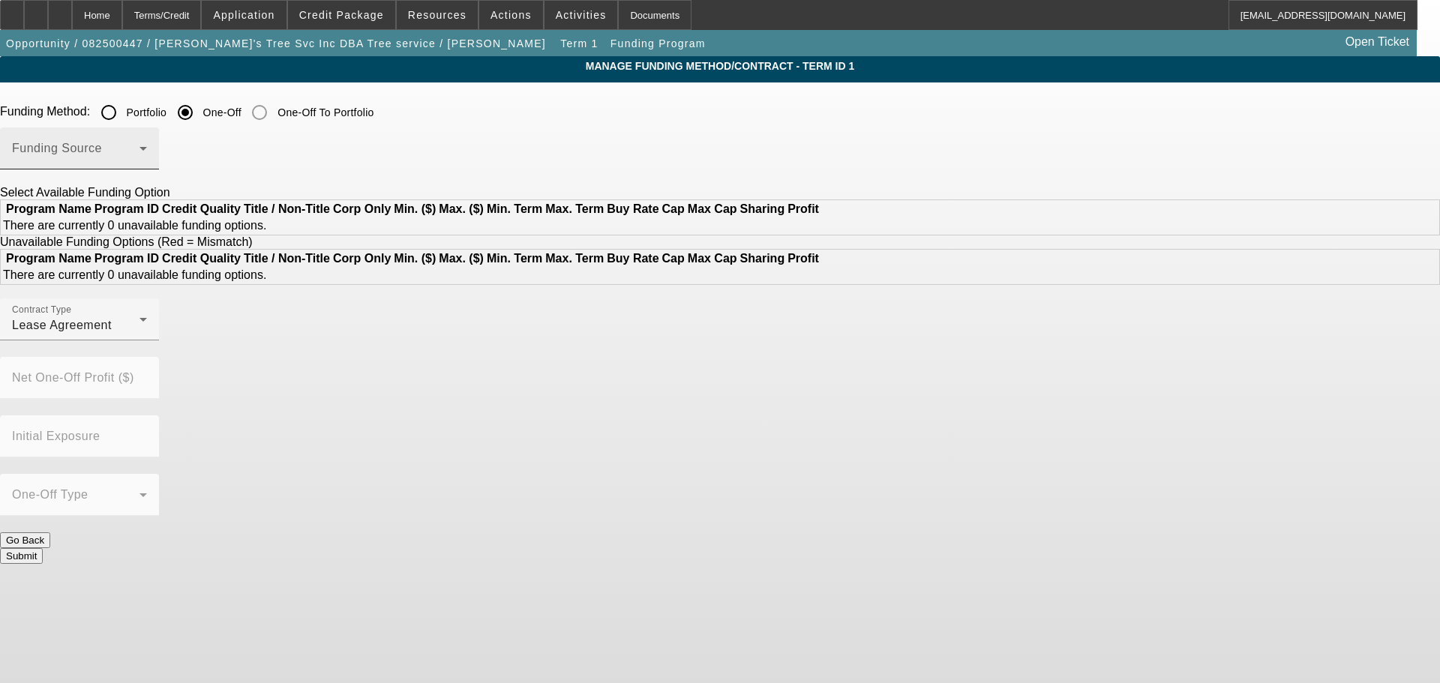
click at [139, 153] on span at bounding box center [75, 154] width 127 height 18
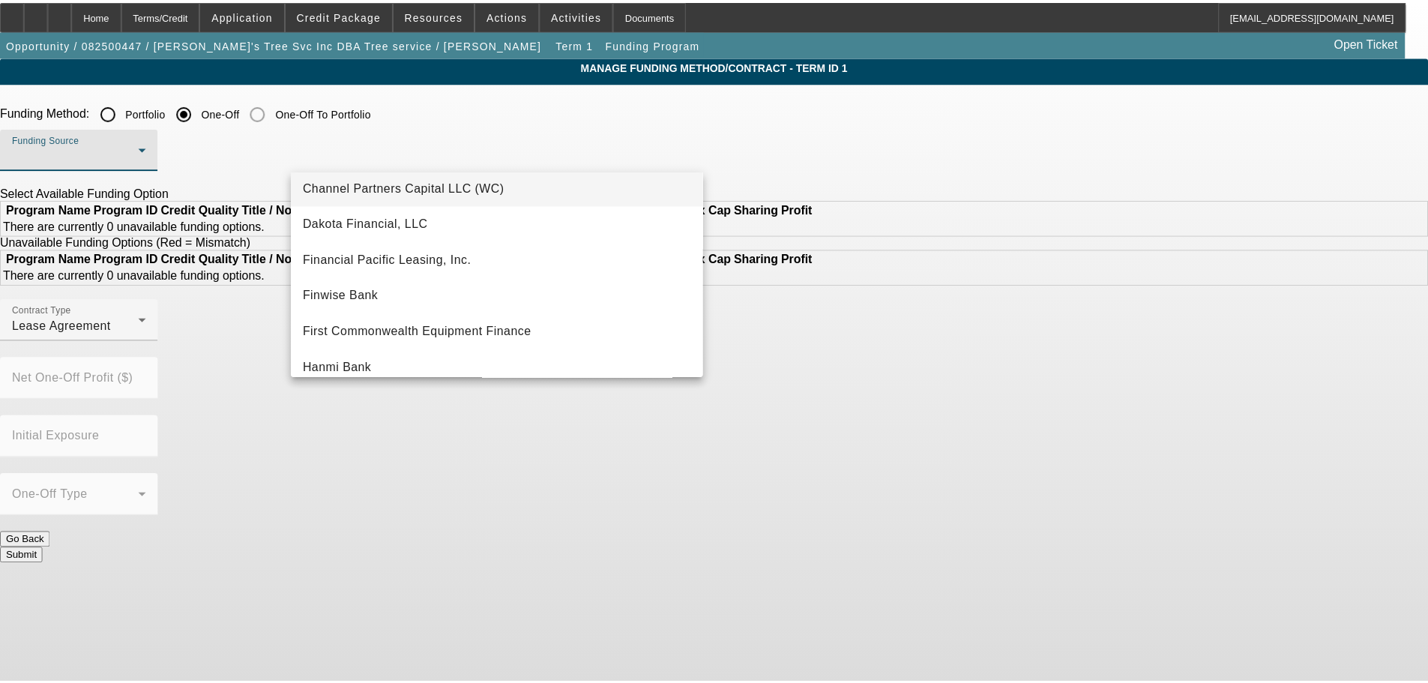
scroll to position [300, 0]
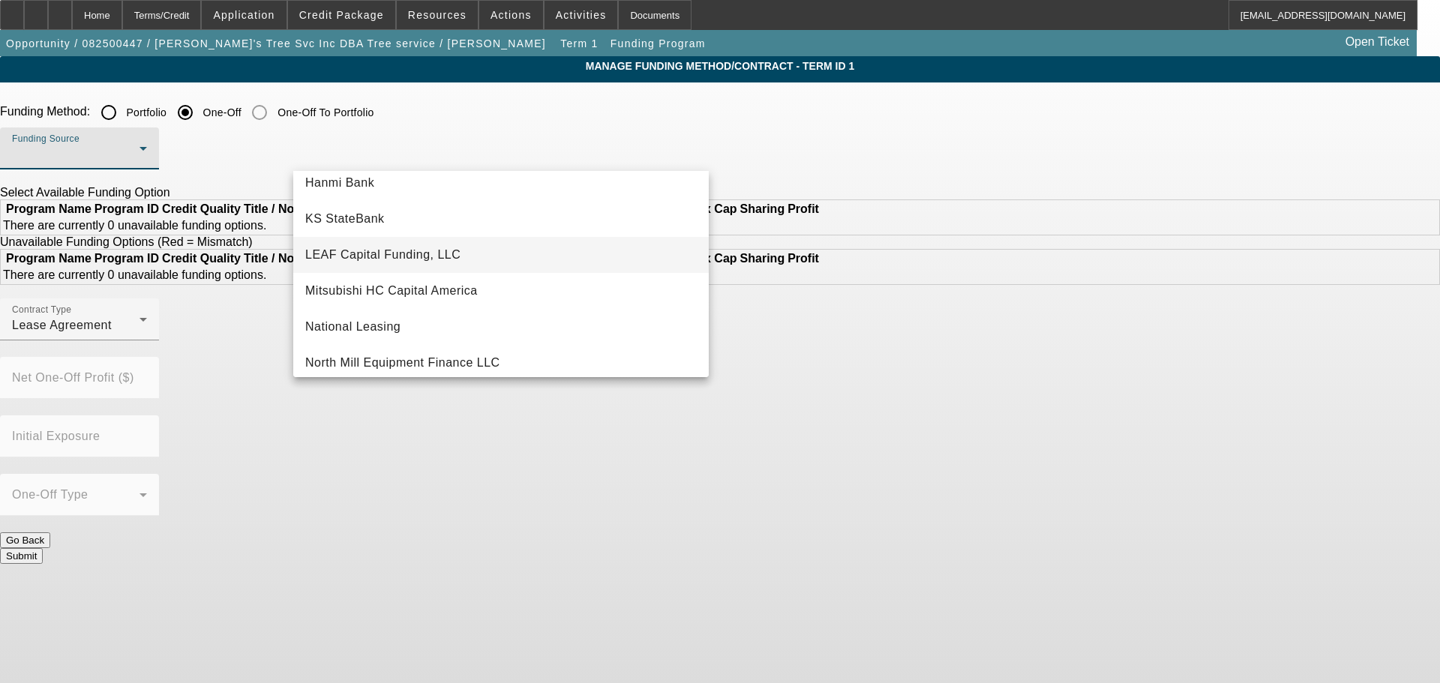
click at [482, 253] on mat-option "LEAF Capital Funding, LLC" at bounding box center [500, 255] width 415 height 36
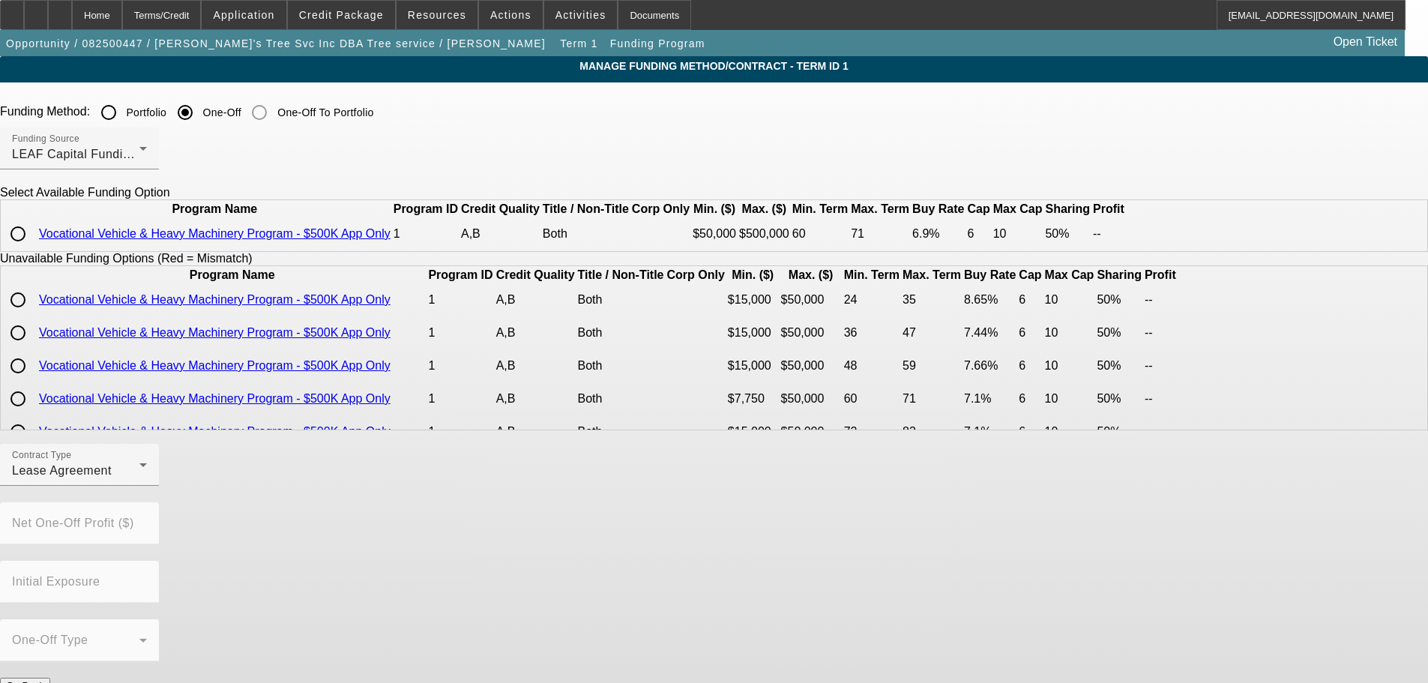
click at [33, 249] on input "radio" at bounding box center [18, 234] width 30 height 30
radio input "true"
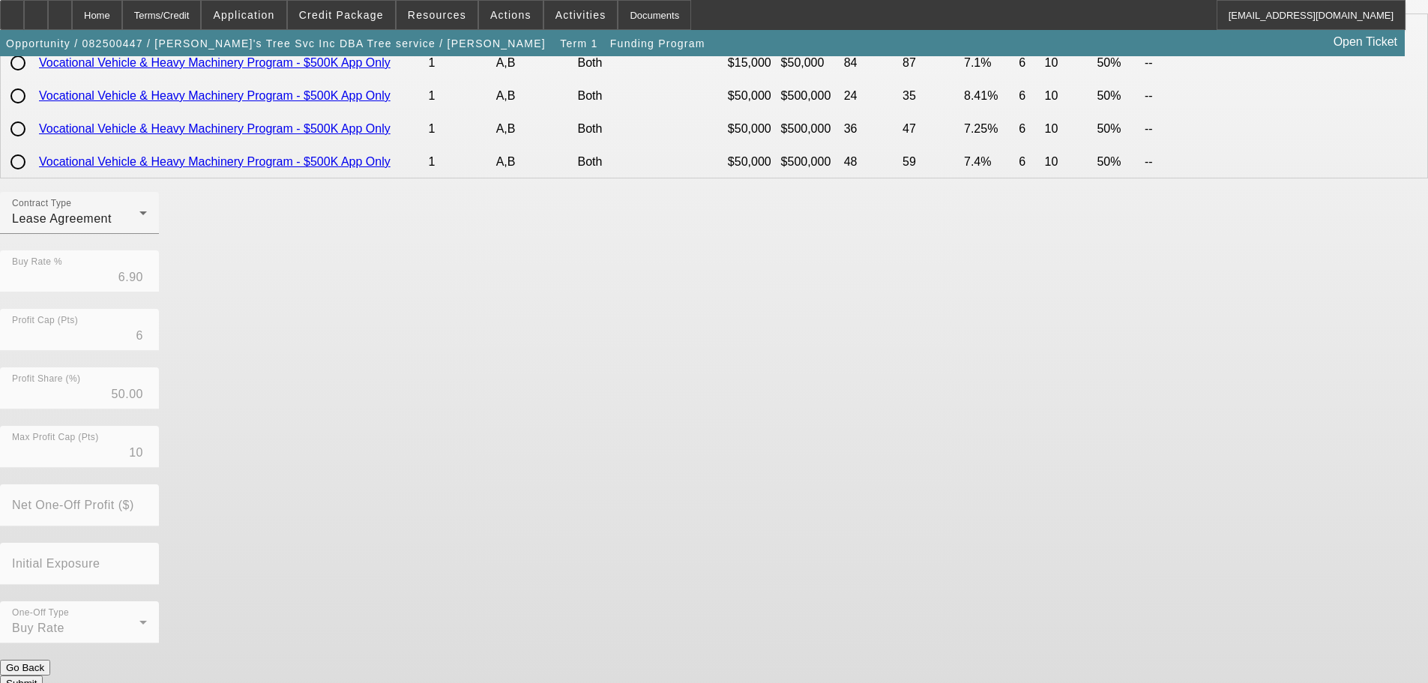
scroll to position [253, 0]
click at [43, 675] on button "Submit" at bounding box center [21, 683] width 43 height 16
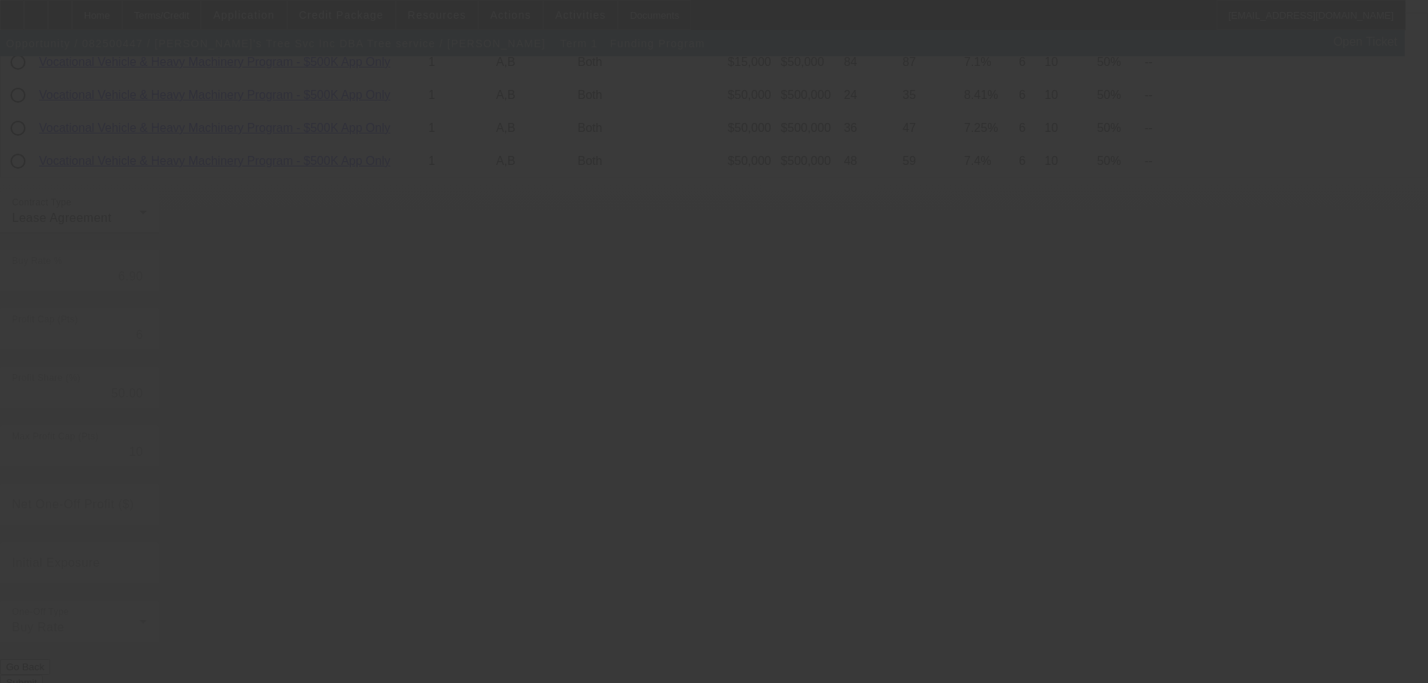
radio input "true"
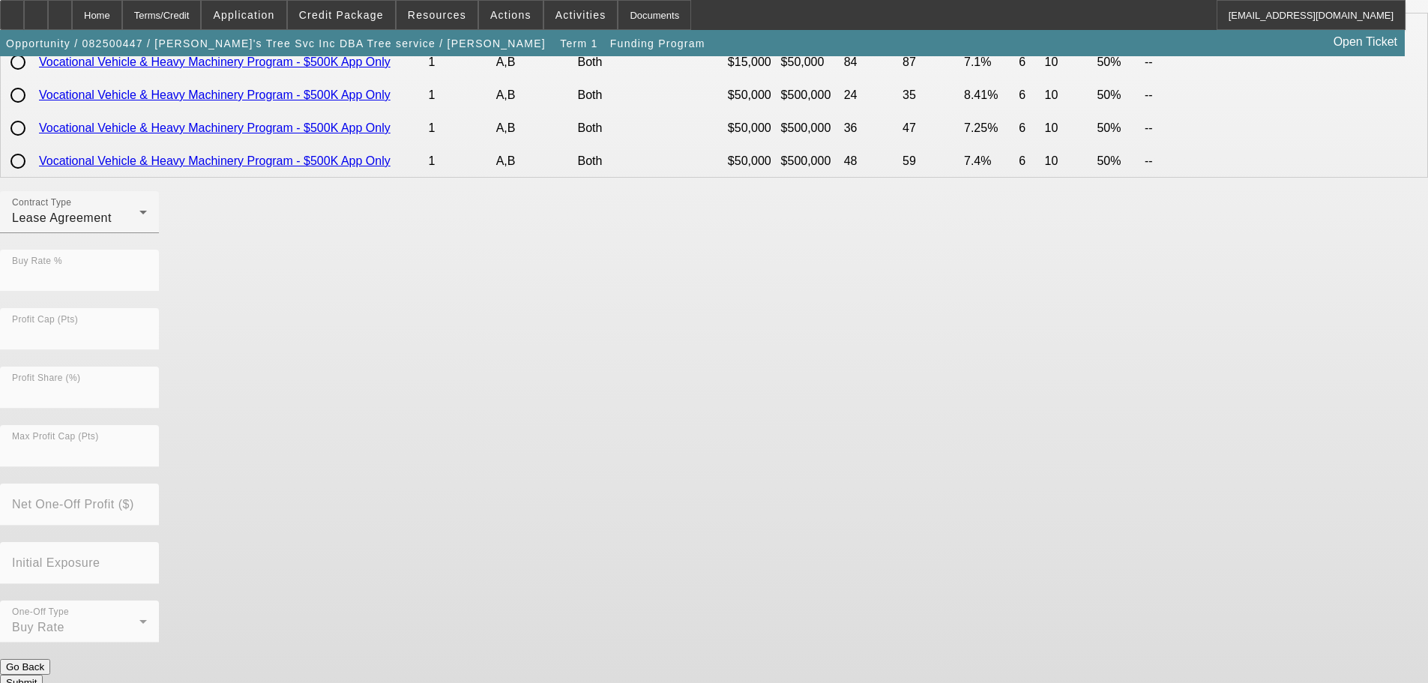
scroll to position [0, 0]
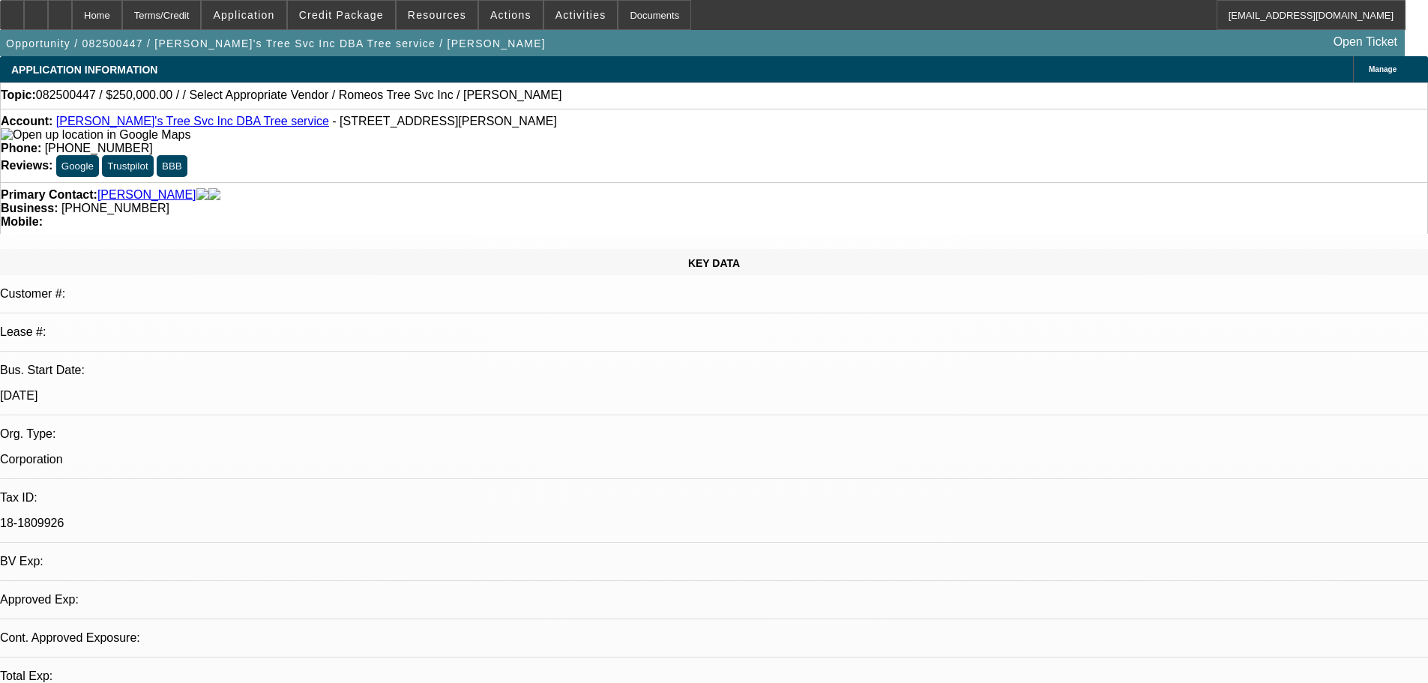
select select "0"
select select "0.1"
select select "4"
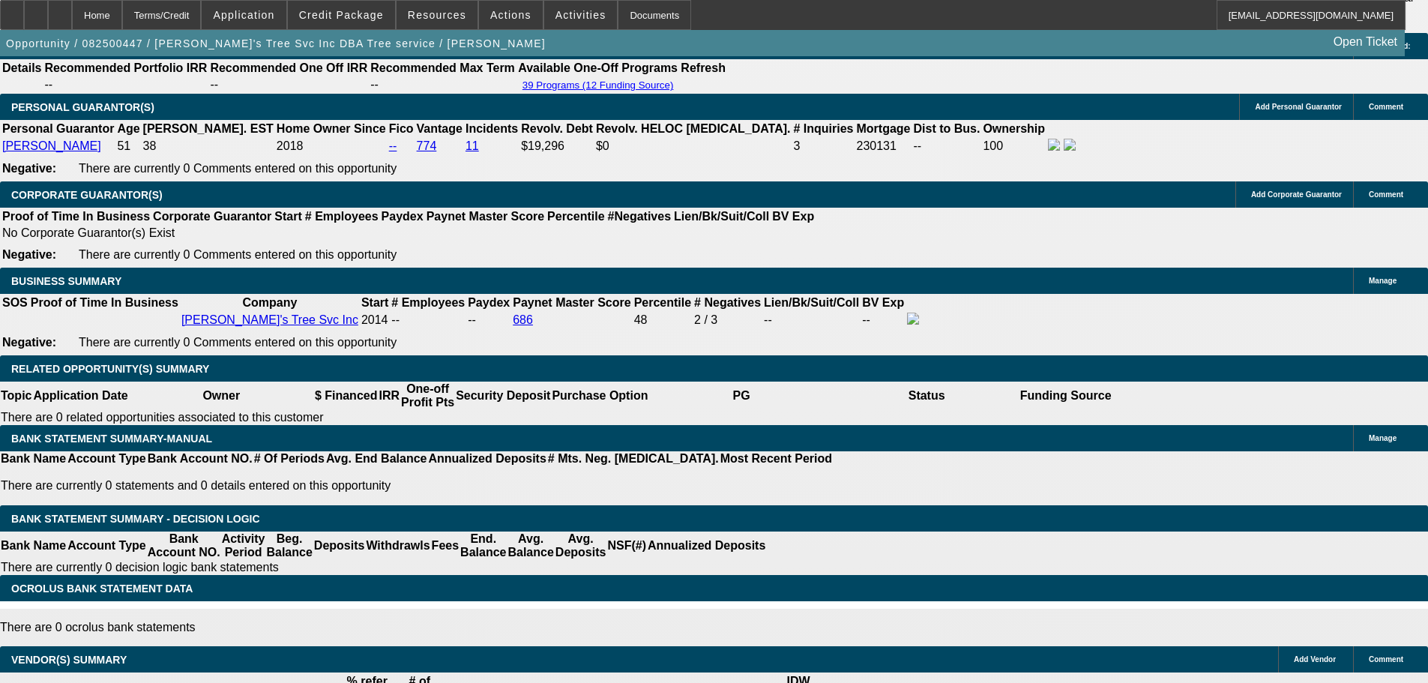
scroll to position [2249, 0]
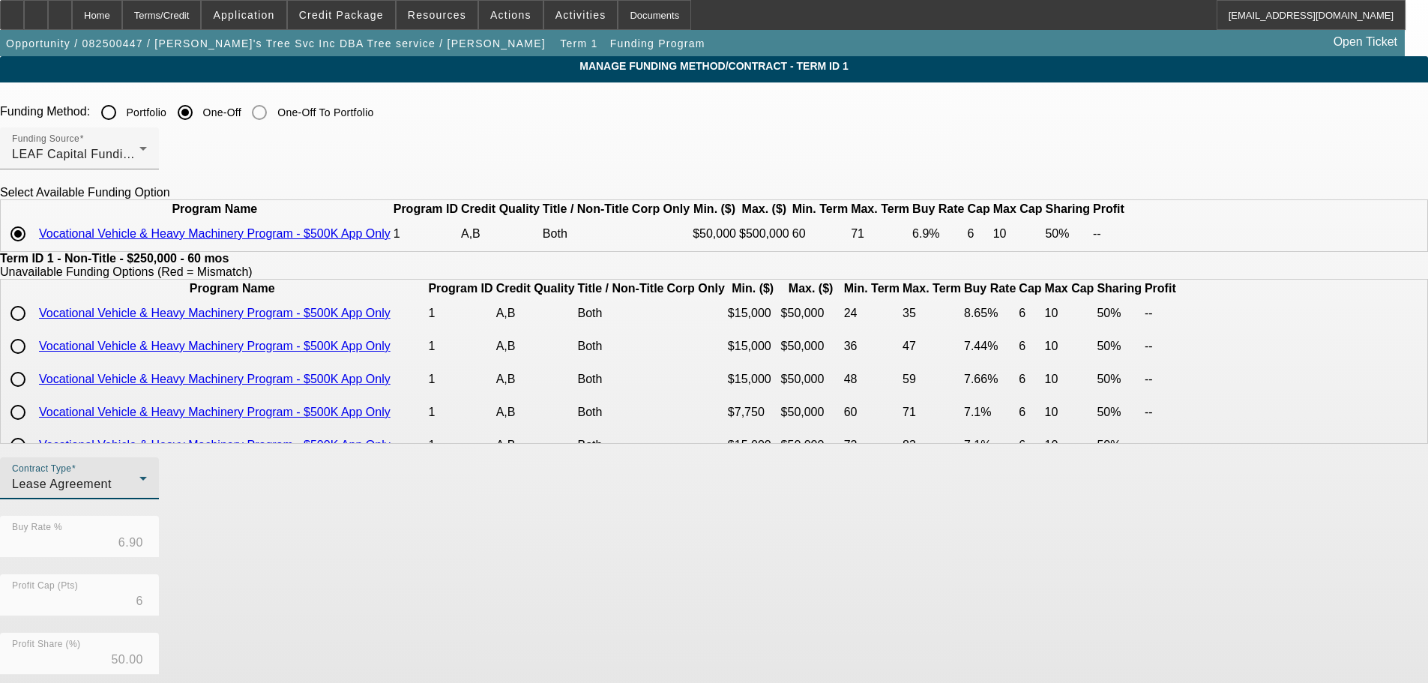
click at [139, 493] on div "Lease Agreement" at bounding box center [75, 484] width 127 height 18
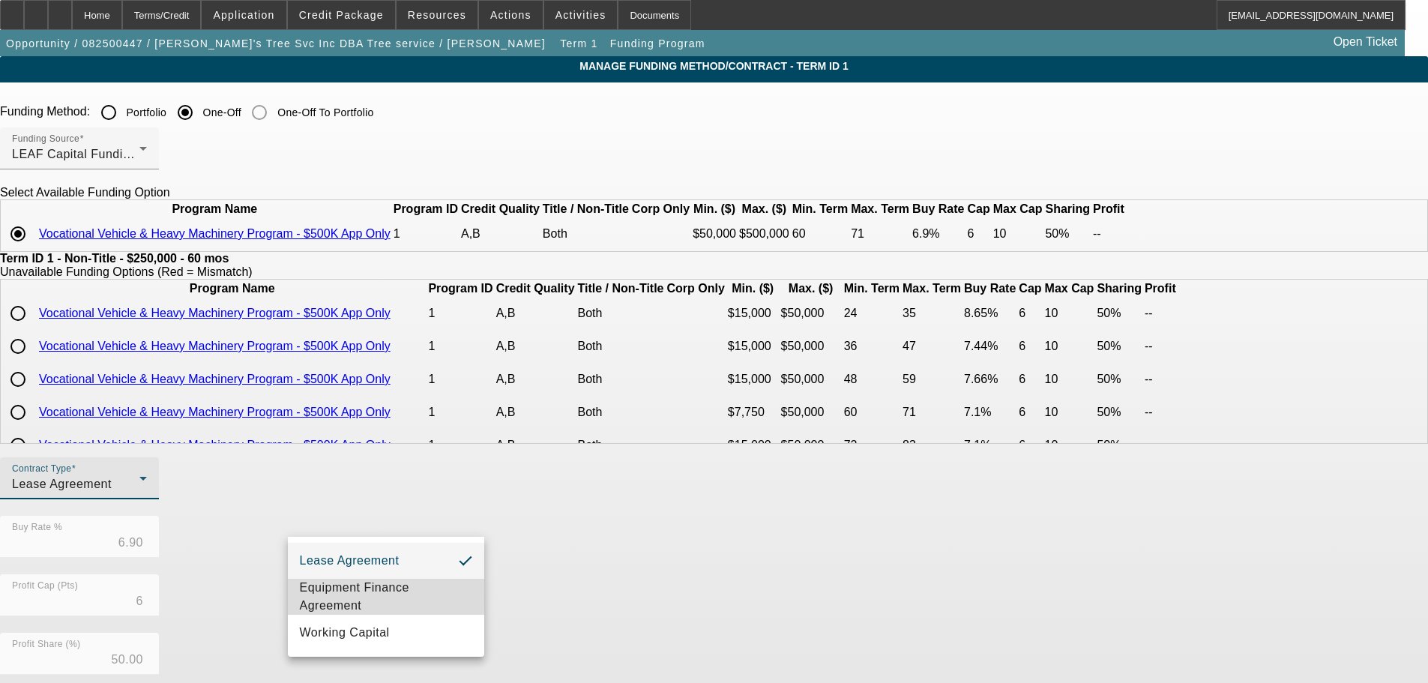
click at [370, 585] on span "Equipment Finance Agreement" at bounding box center [386, 597] width 172 height 36
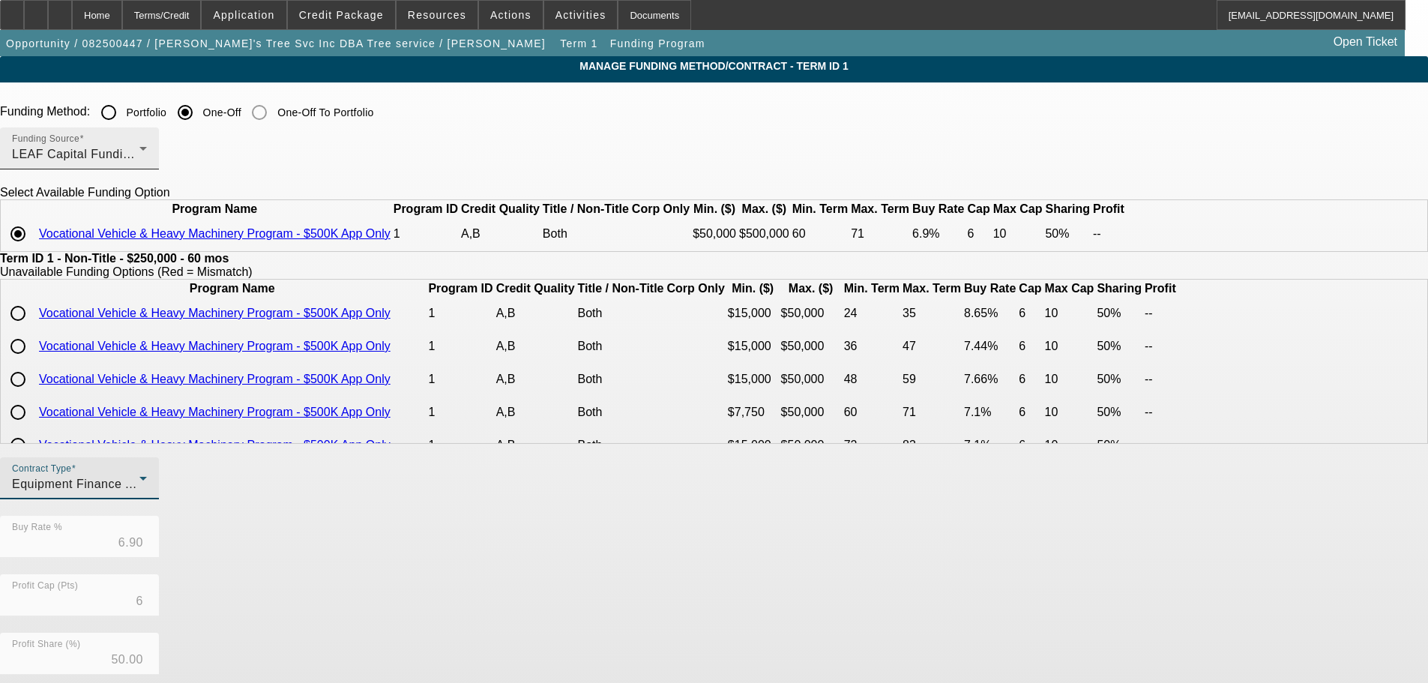
click at [147, 144] on div "Funding Source LEAF Capital Funding, LLC" at bounding box center [79, 148] width 135 height 42
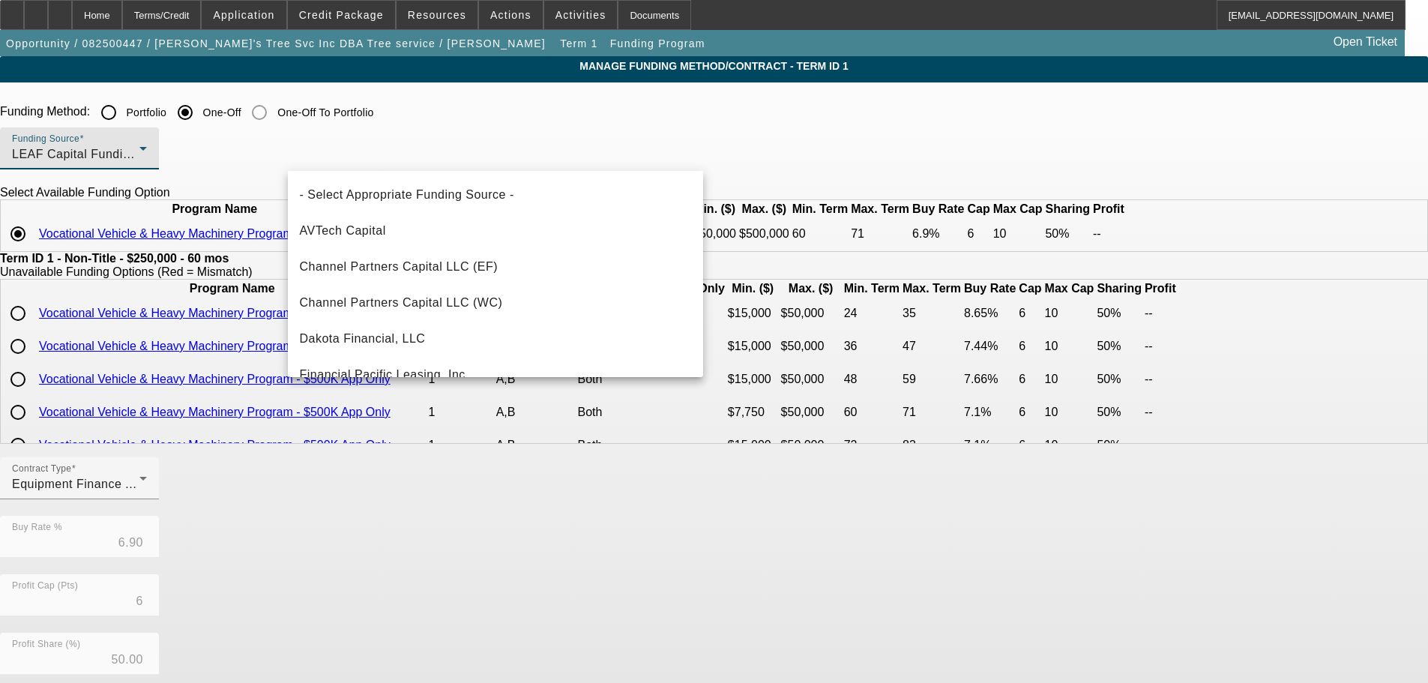
scroll to position [196, 0]
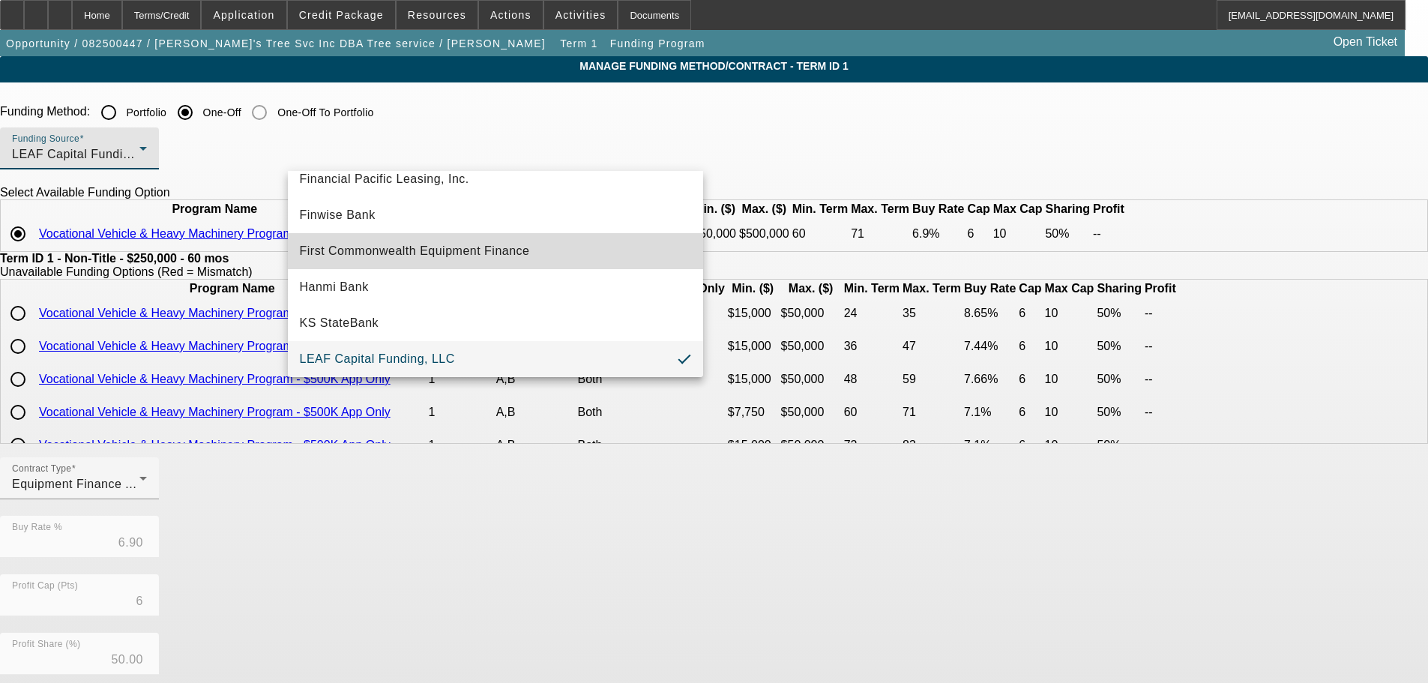
click at [526, 252] on span "First Commonwealth Equipment Finance" at bounding box center [415, 251] width 230 height 18
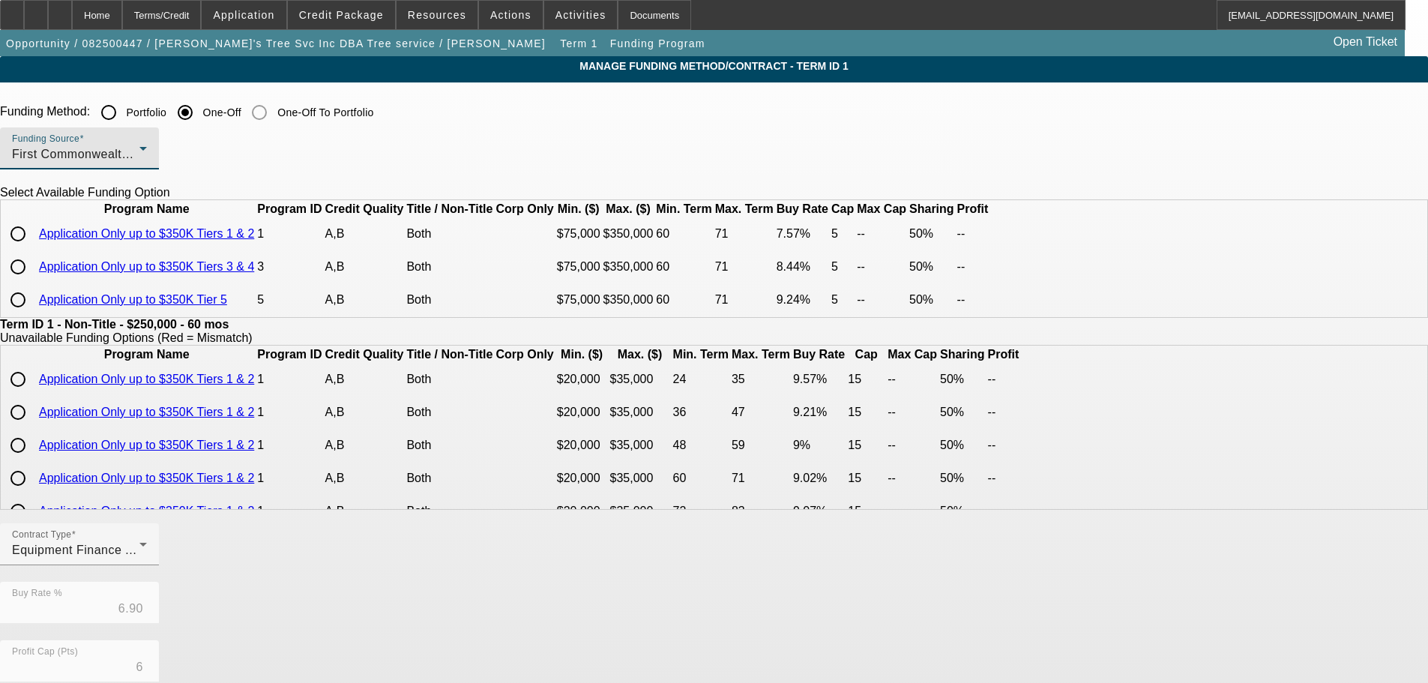
click at [242, 157] on span "First Commonwealth Equipment Finance" at bounding box center [127, 154] width 230 height 13
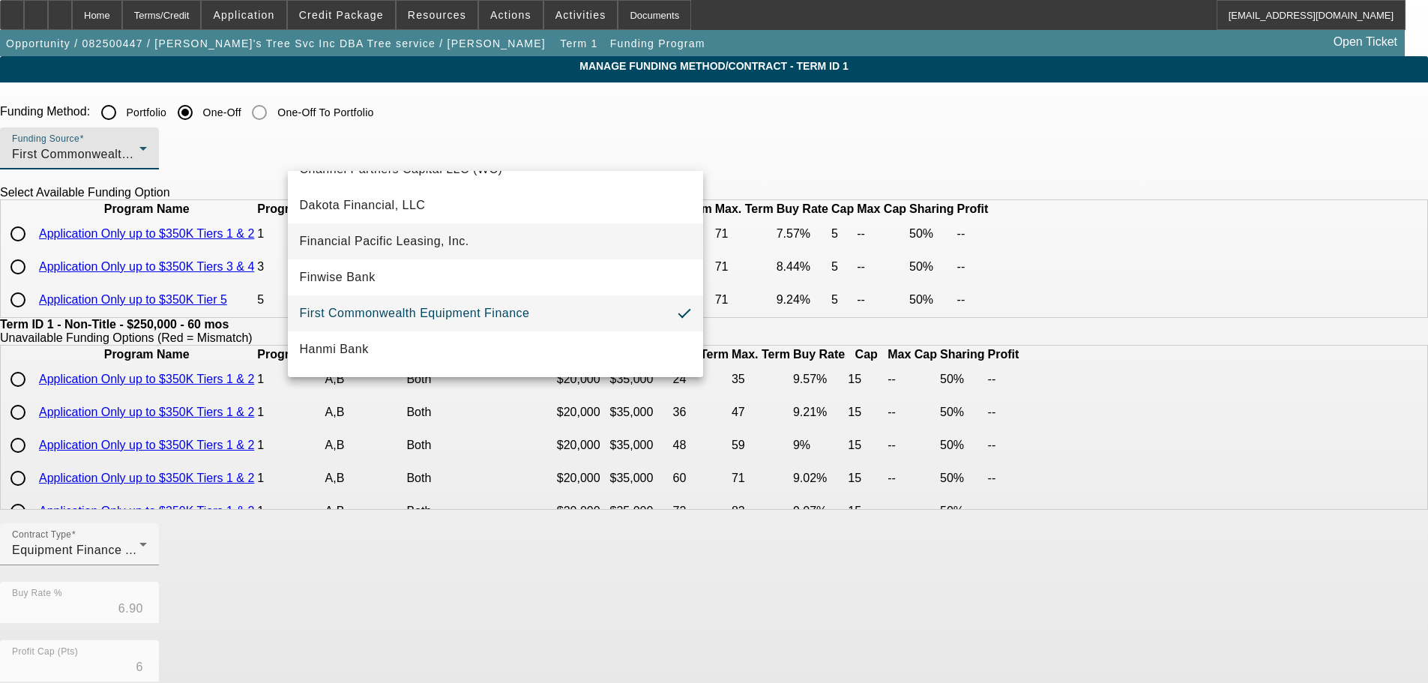
scroll to position [313, 0]
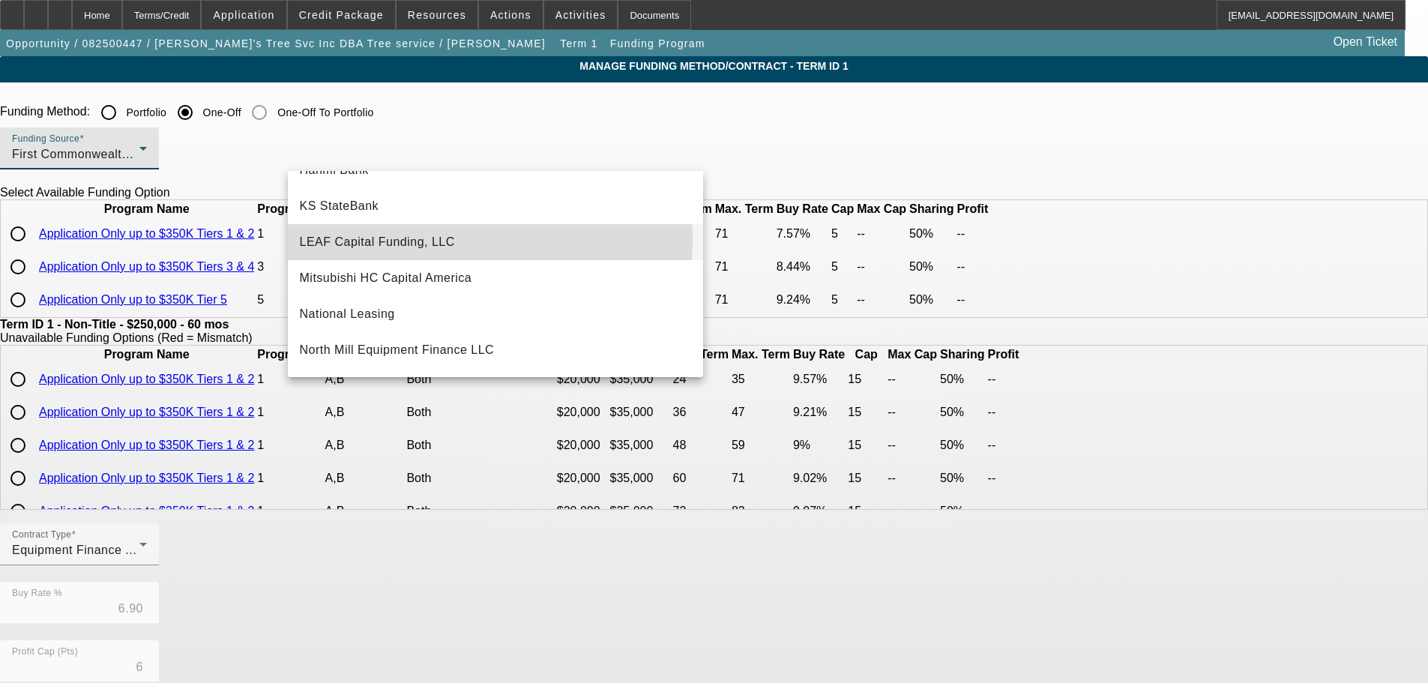
click at [449, 238] on span "LEAF Capital Funding, LLC" at bounding box center [377, 242] width 155 height 18
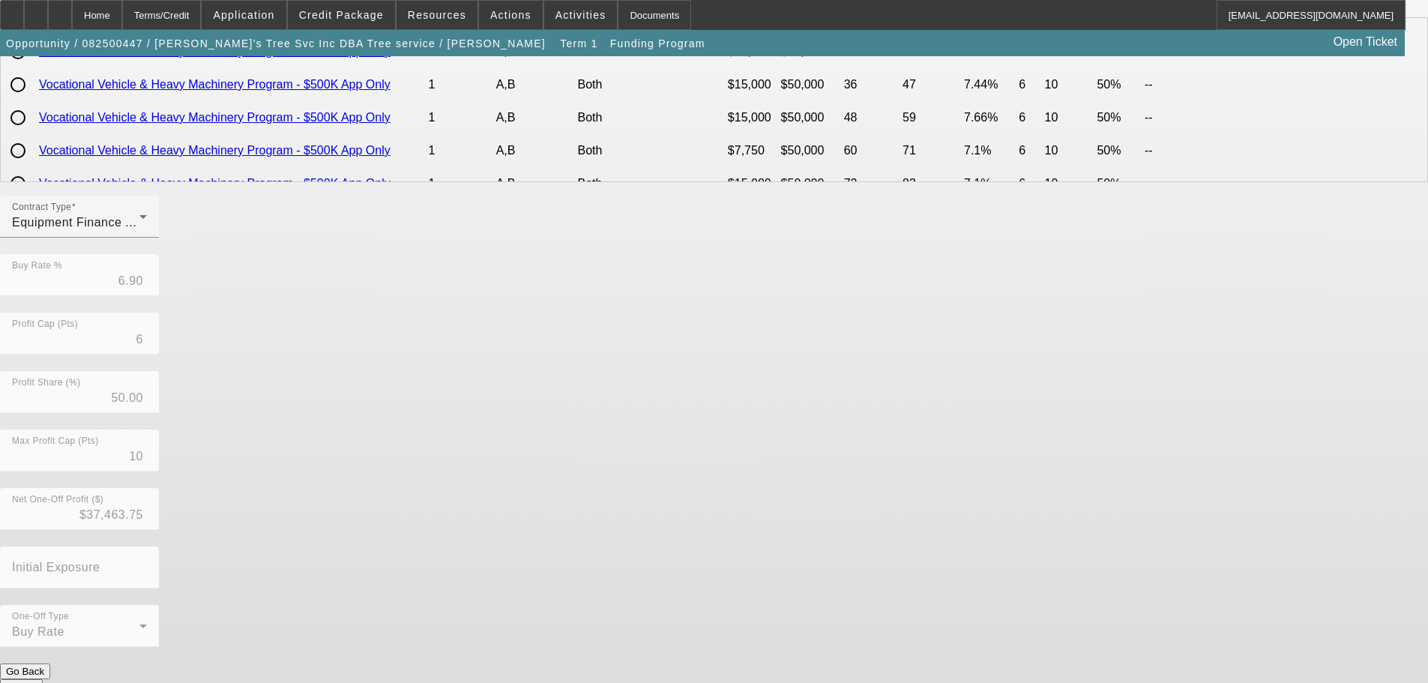
scroll to position [266, 0]
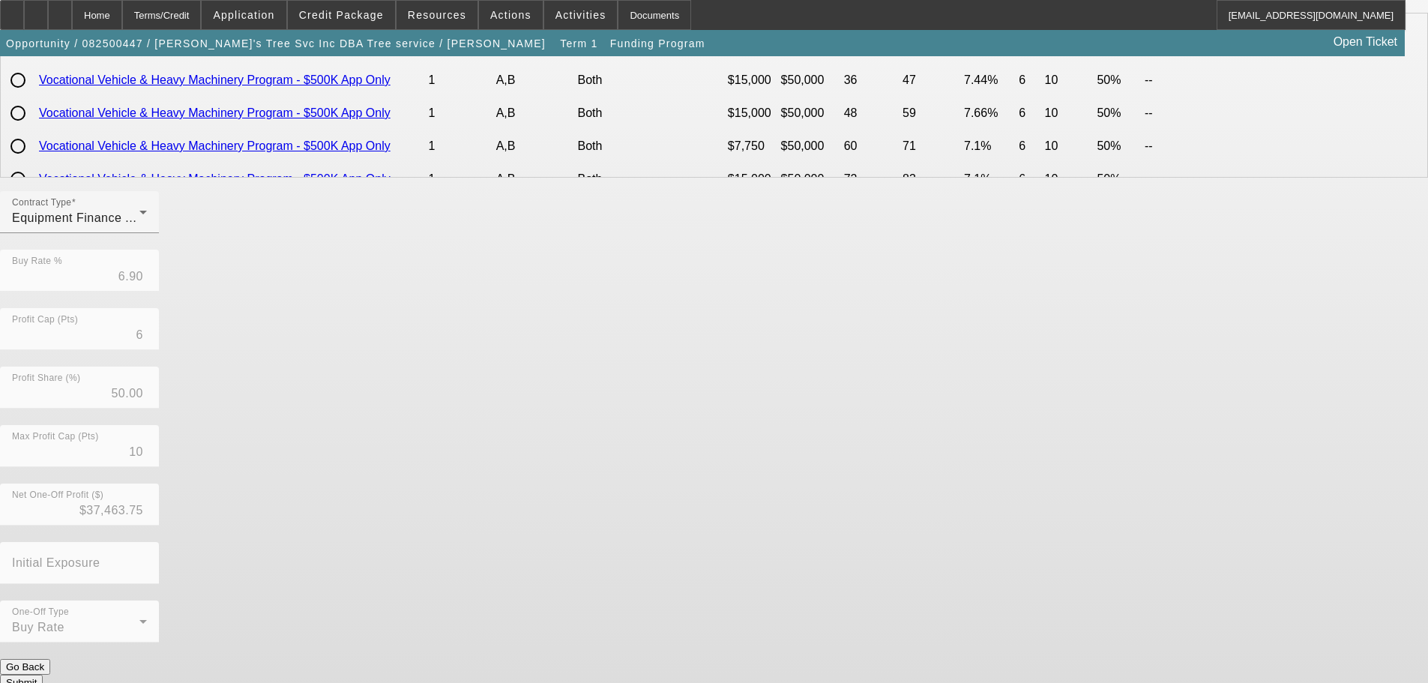
click at [43, 675] on button "Submit" at bounding box center [21, 683] width 43 height 16
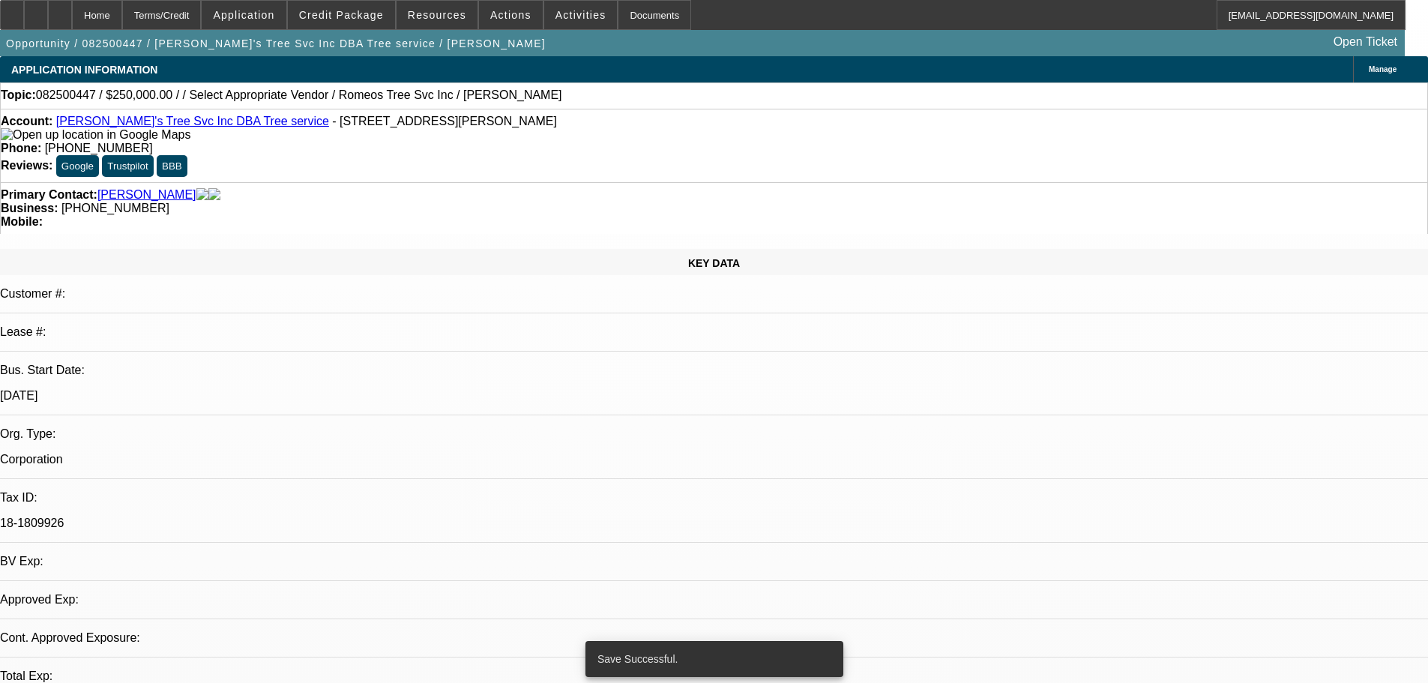
select select "0"
select select "6"
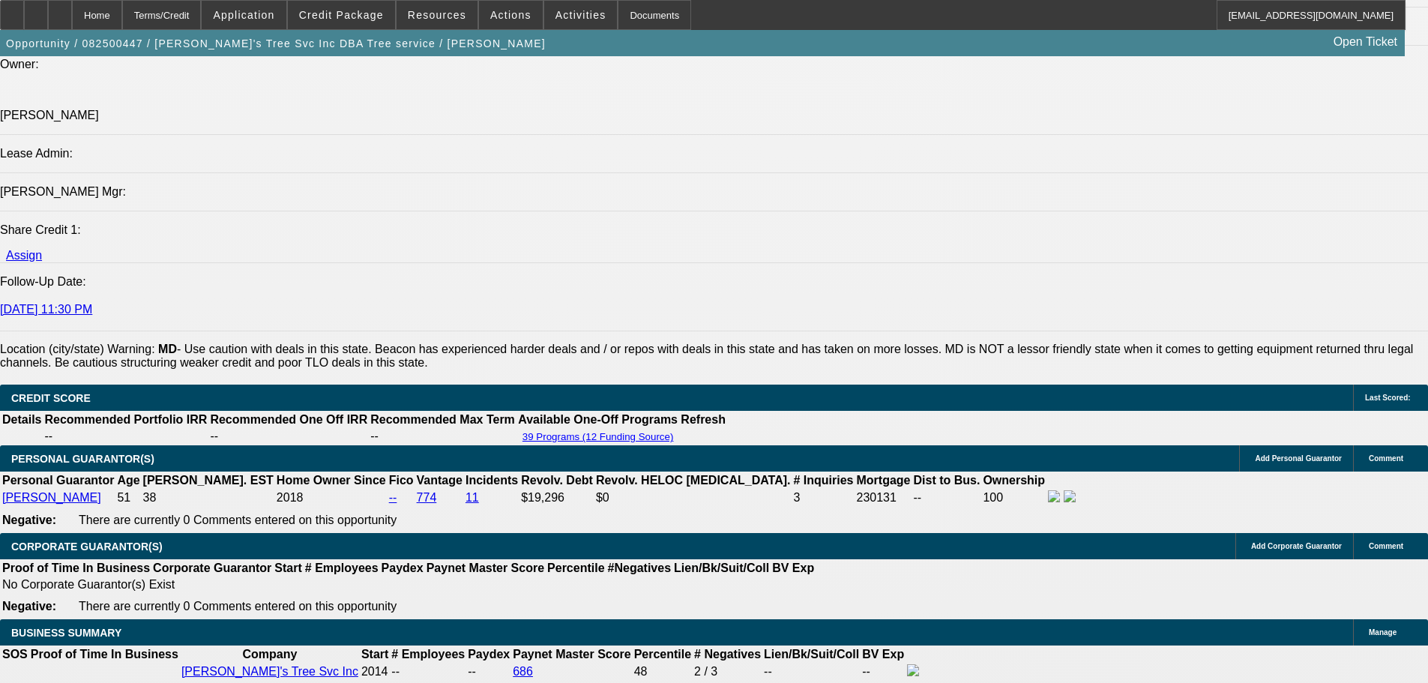
scroll to position [2174, 0]
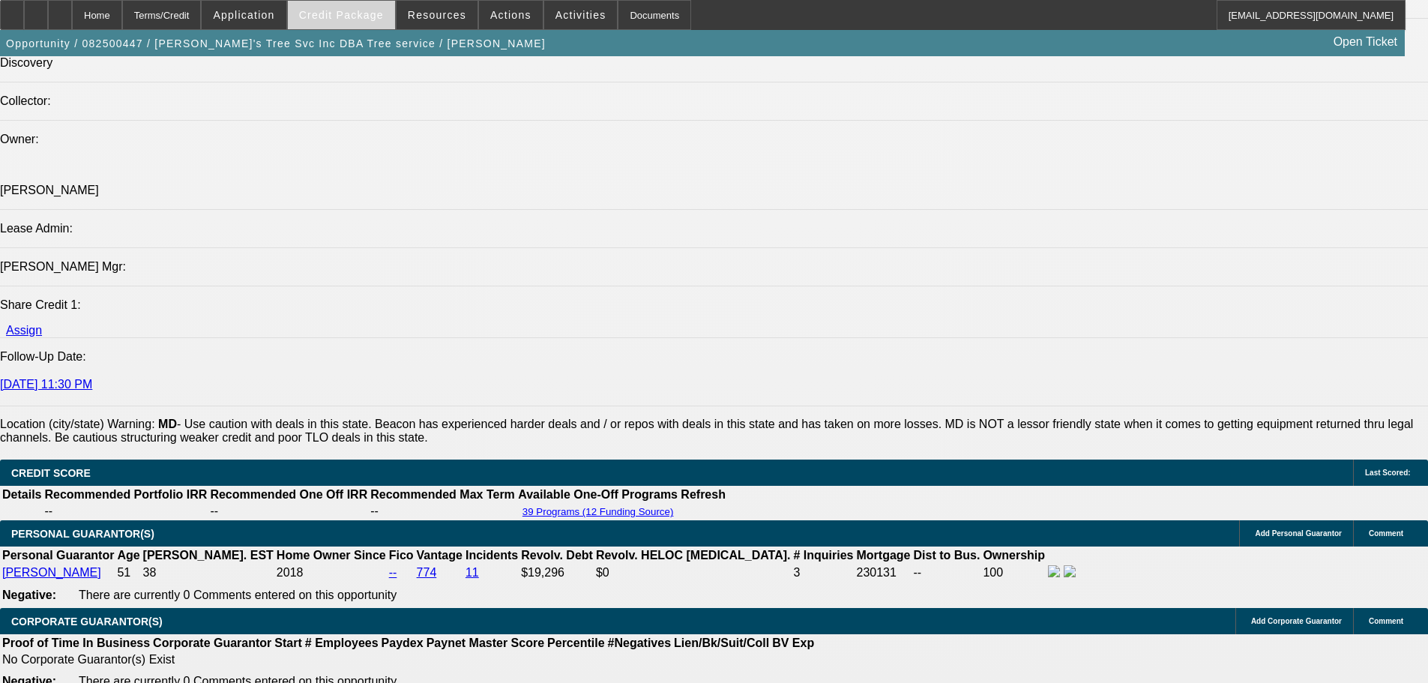
click at [382, 17] on span "Credit Package" at bounding box center [341, 15] width 85 height 12
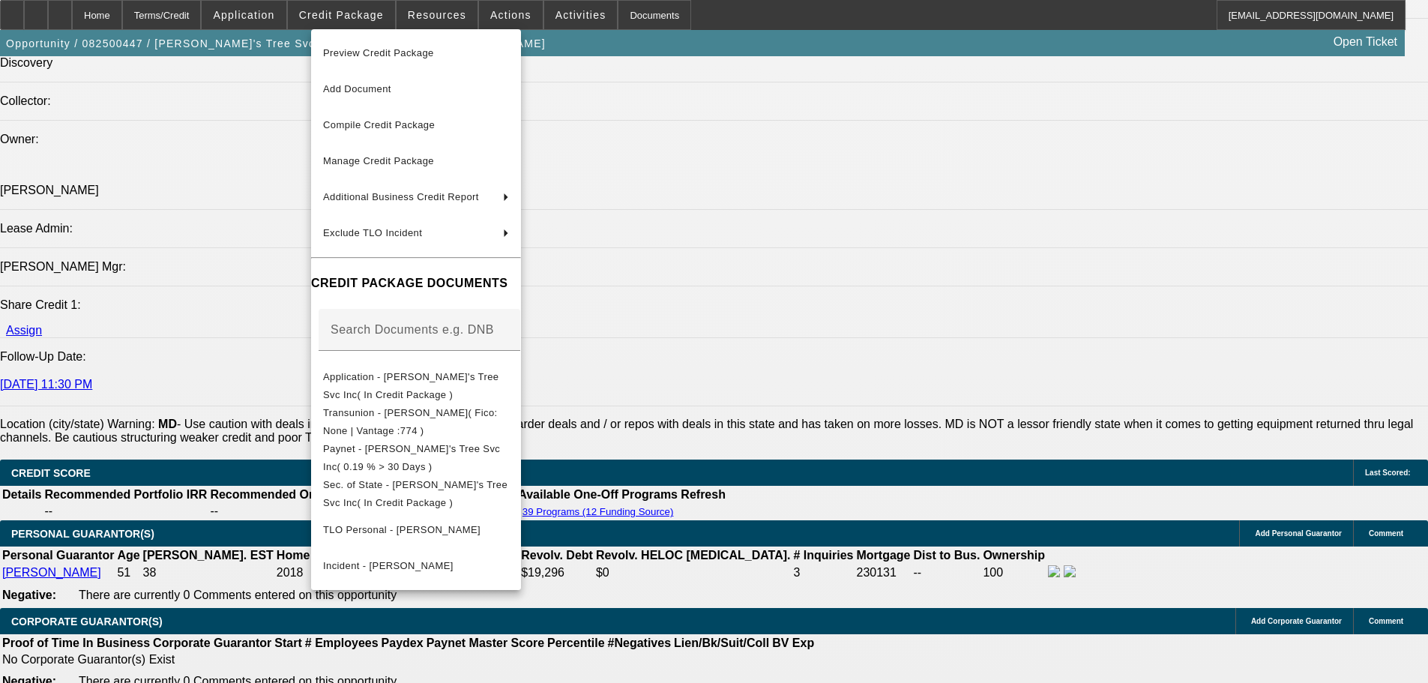
click at [1302, 154] on div at bounding box center [714, 341] width 1428 height 683
